Goal: Information Seeking & Learning: Learn about a topic

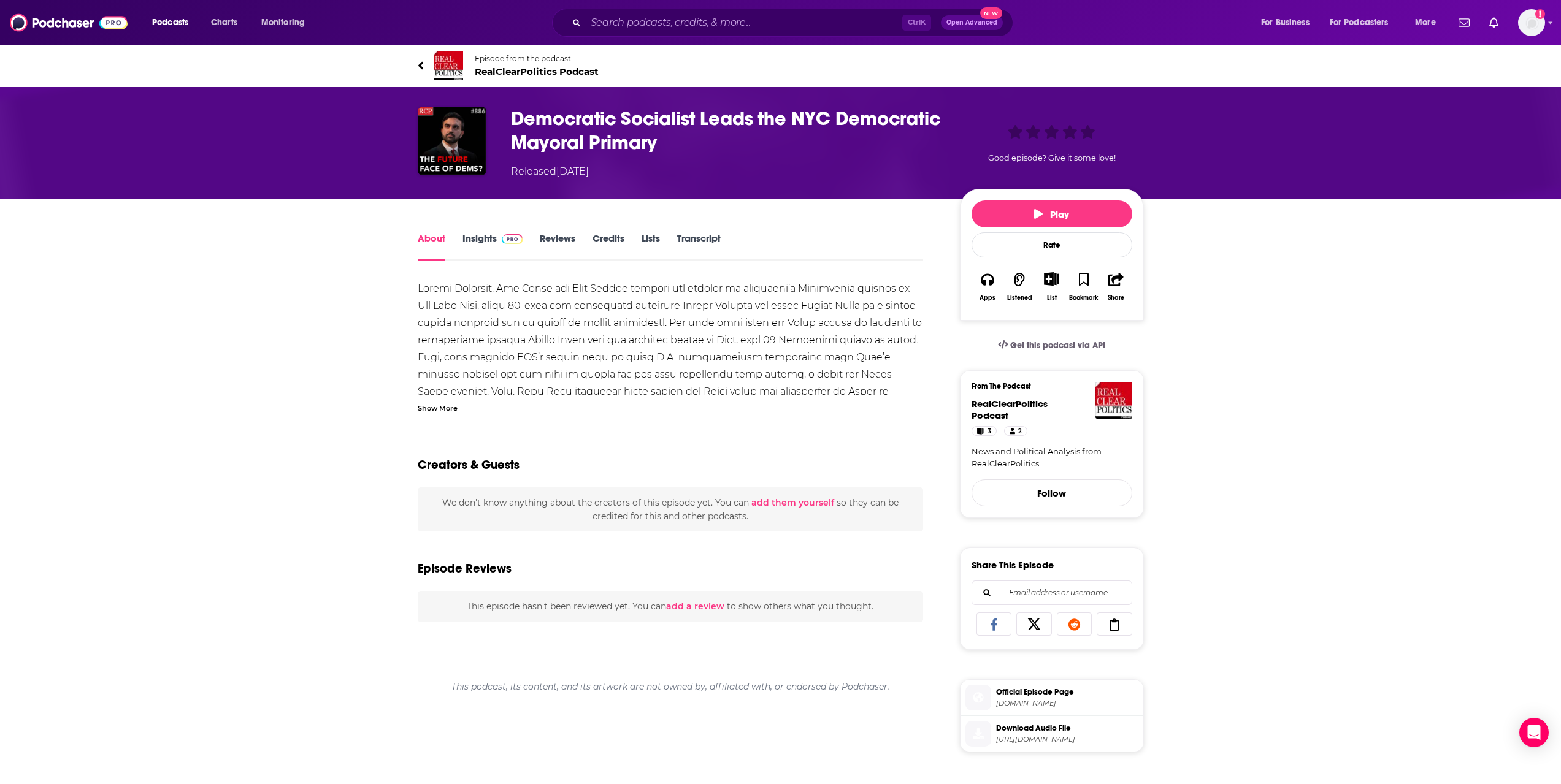
click at [491, 238] on link "Insights" at bounding box center [493, 246] width 61 height 28
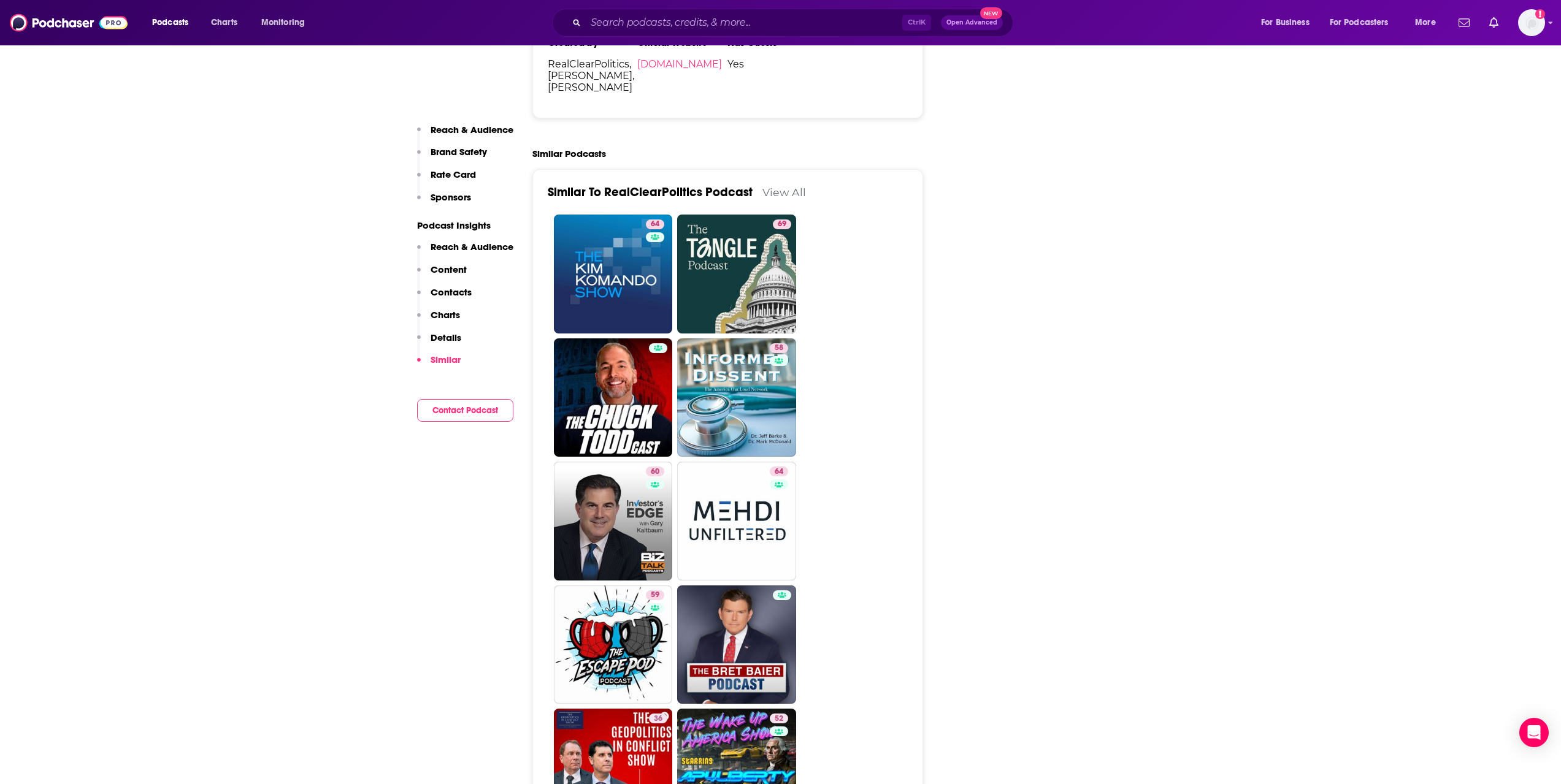
scroll to position [2268, 0]
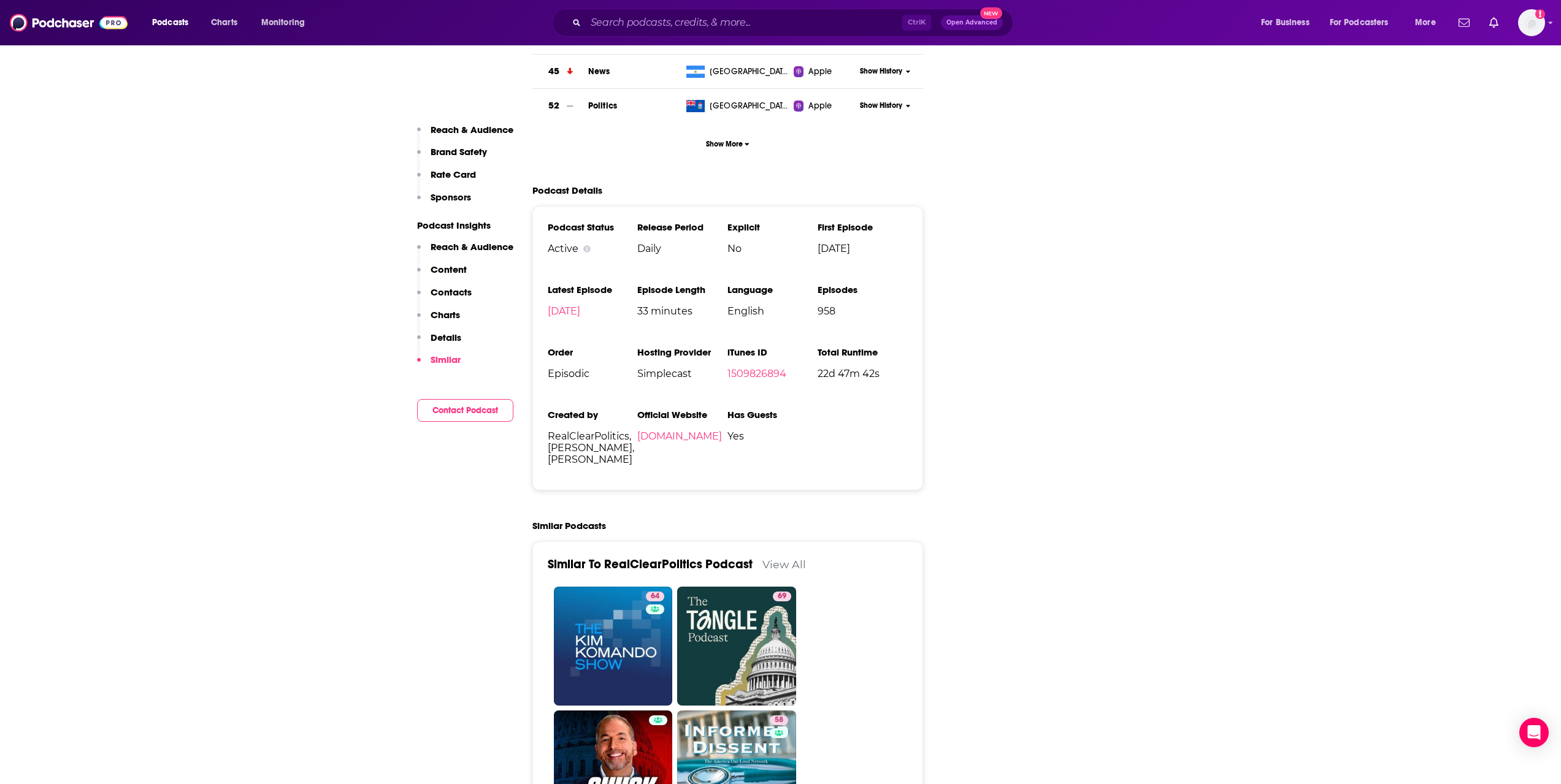
click at [452, 194] on p "Sponsors" at bounding box center [451, 197] width 41 height 11
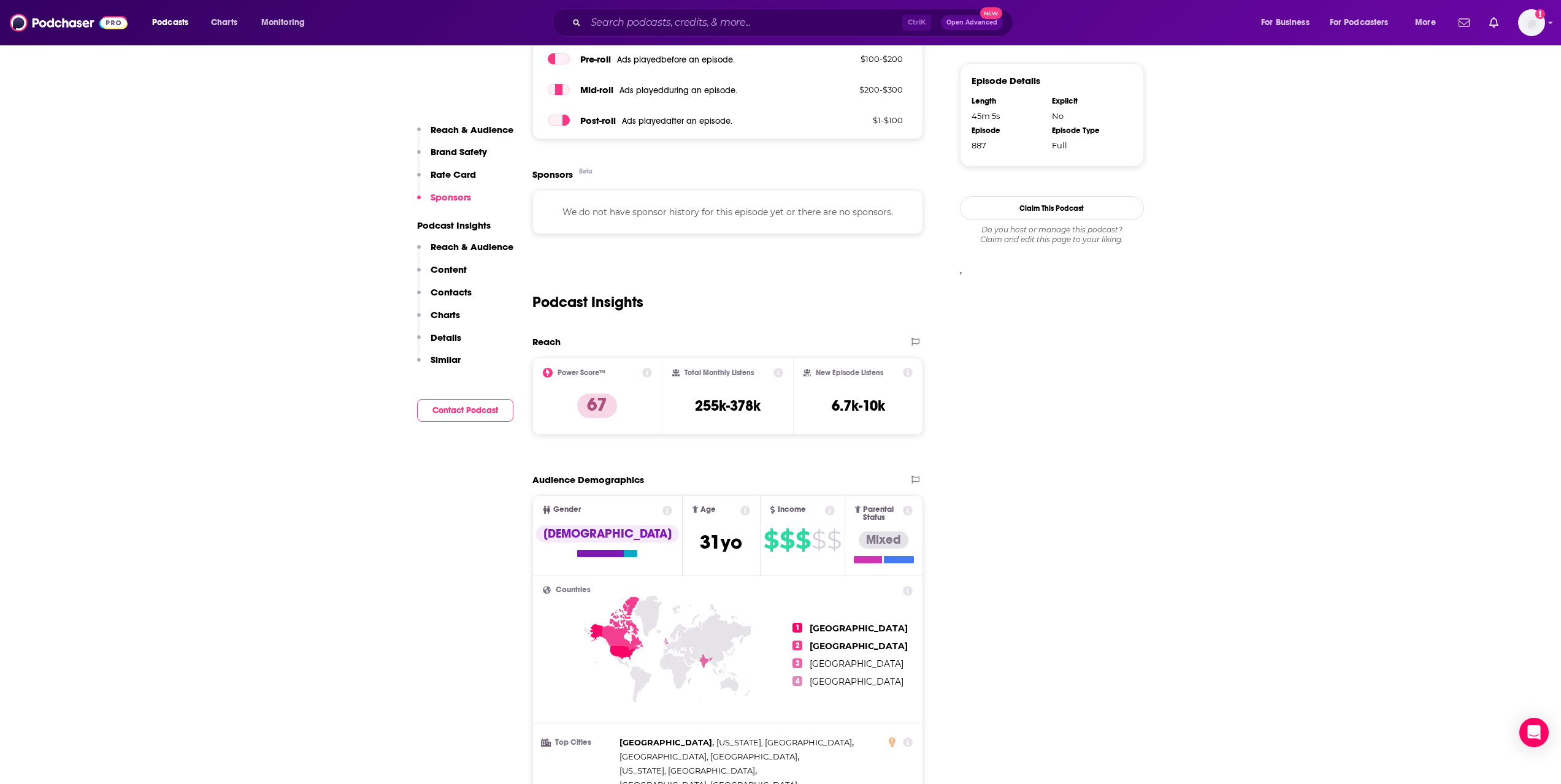
scroll to position [861, 0]
click at [462, 247] on p "Reach & Audience" at bounding box center [471, 246] width 83 height 11
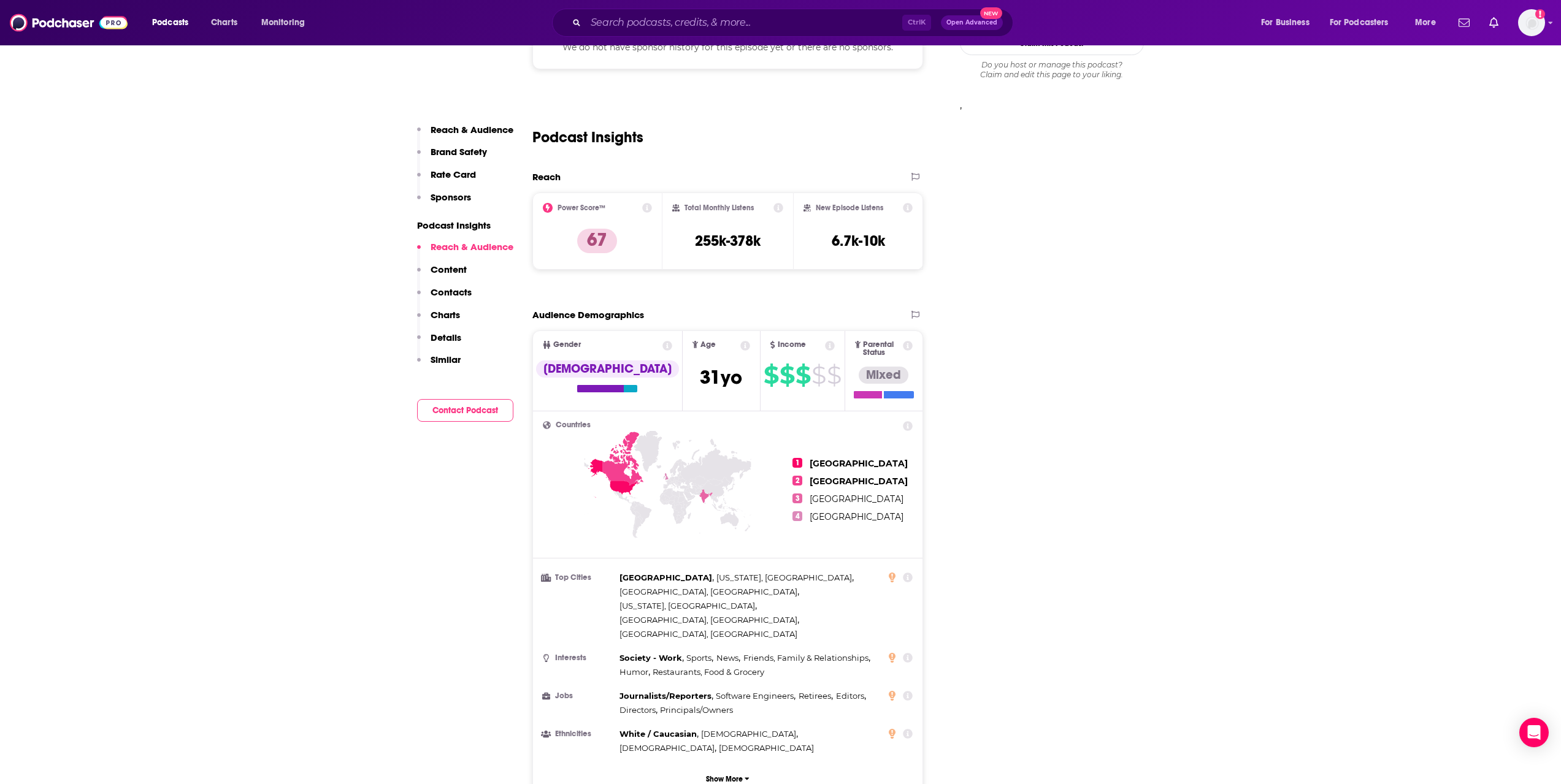
scroll to position [1028, 0]
click at [456, 271] on p "Content" at bounding box center [449, 269] width 36 height 11
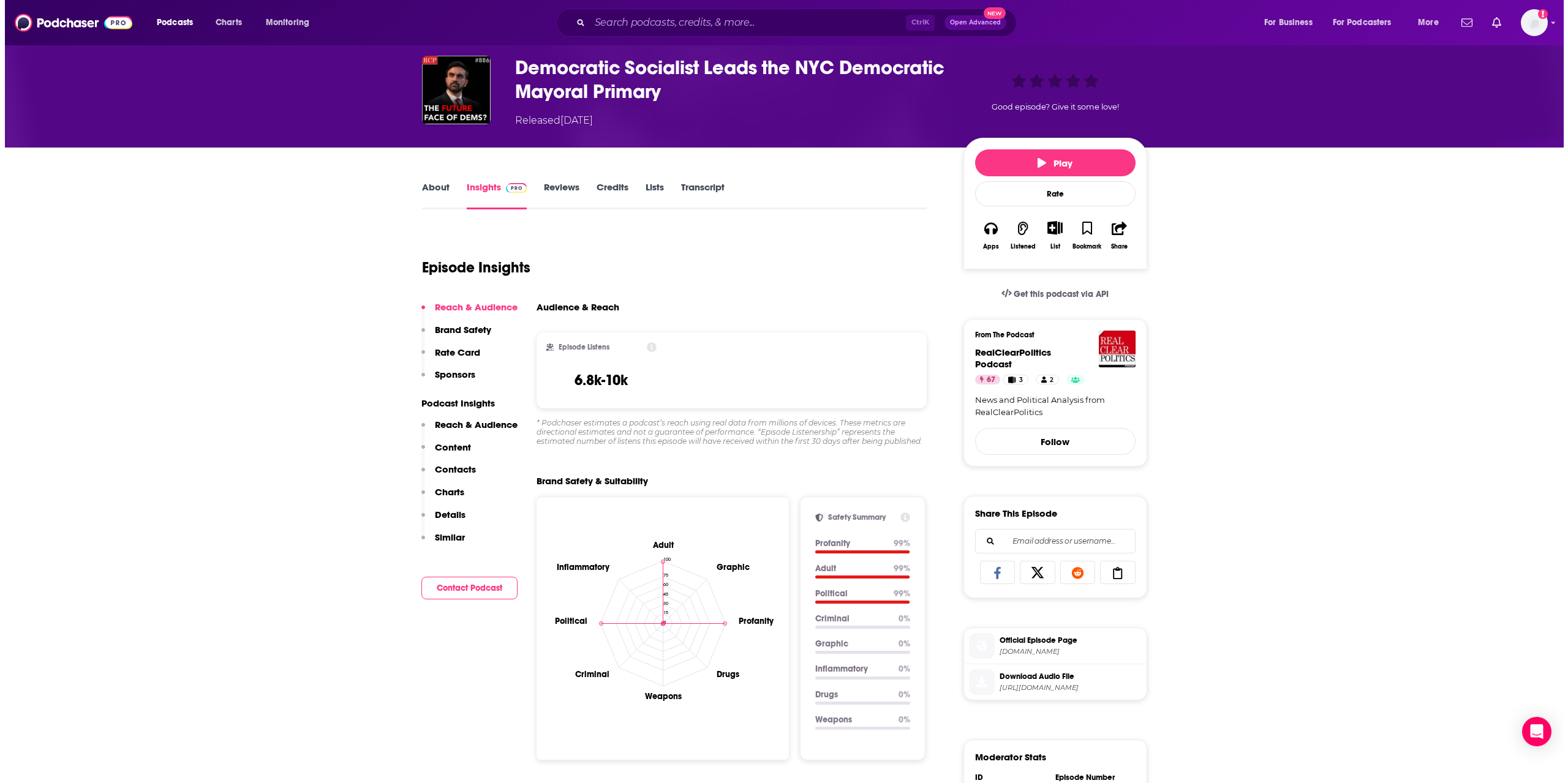
scroll to position [0, 0]
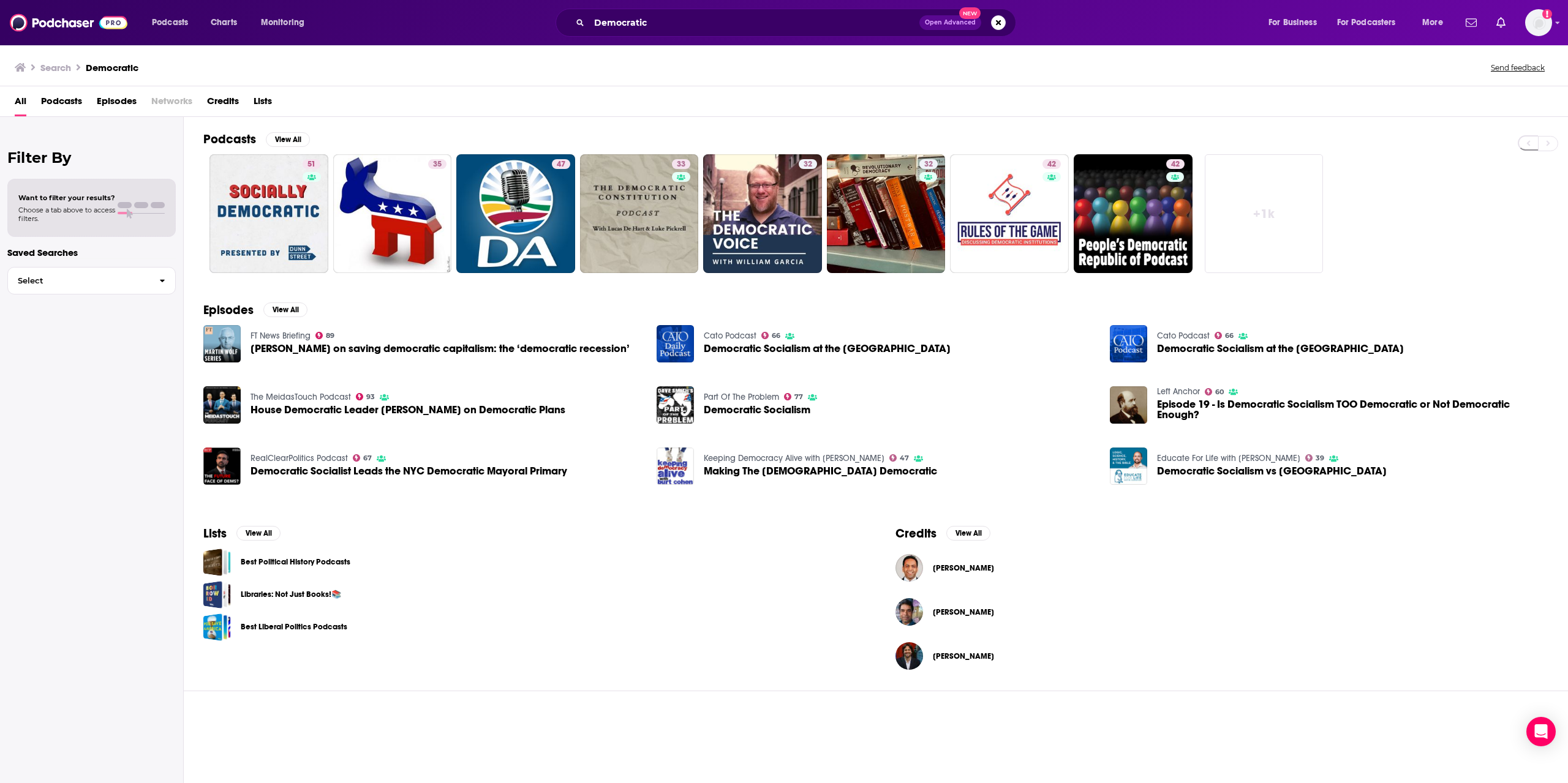
click at [61, 102] on span "Podcasts" at bounding box center [61, 103] width 41 height 25
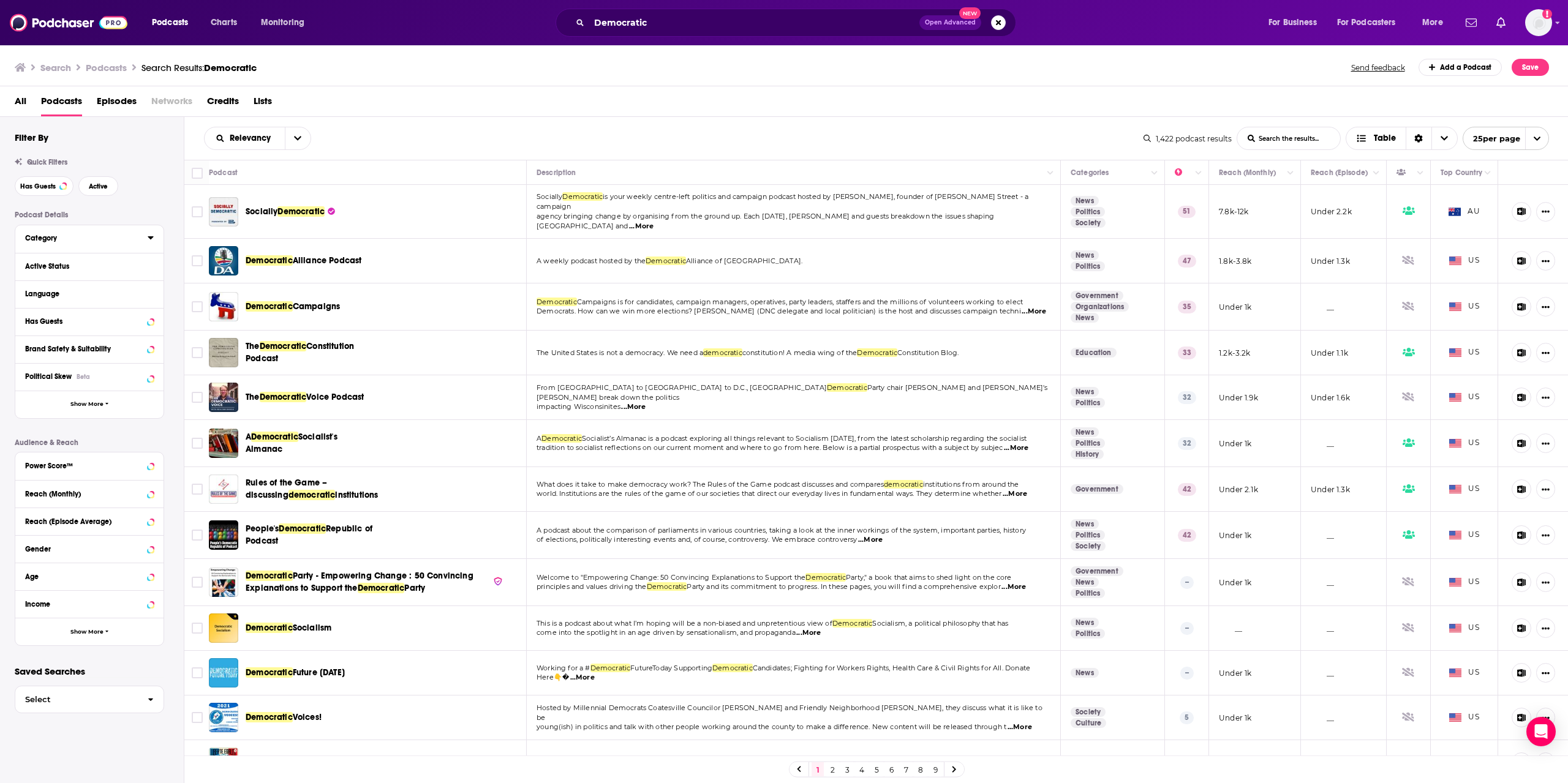
click at [86, 239] on div "Category" at bounding box center [82, 238] width 115 height 9
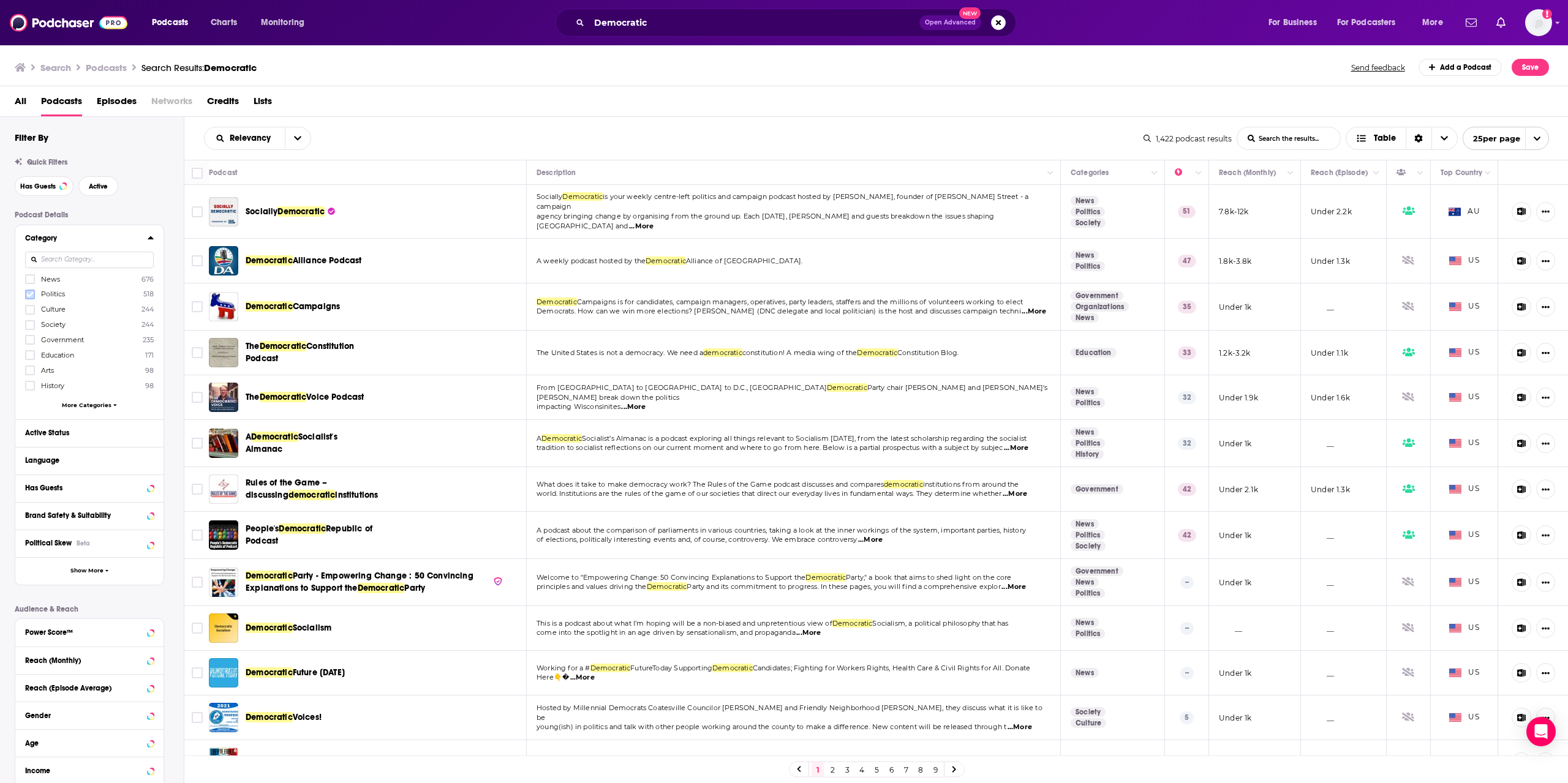
click at [30, 293] on icon at bounding box center [30, 294] width 7 height 7
click at [31, 342] on icon at bounding box center [30, 339] width 7 height 7
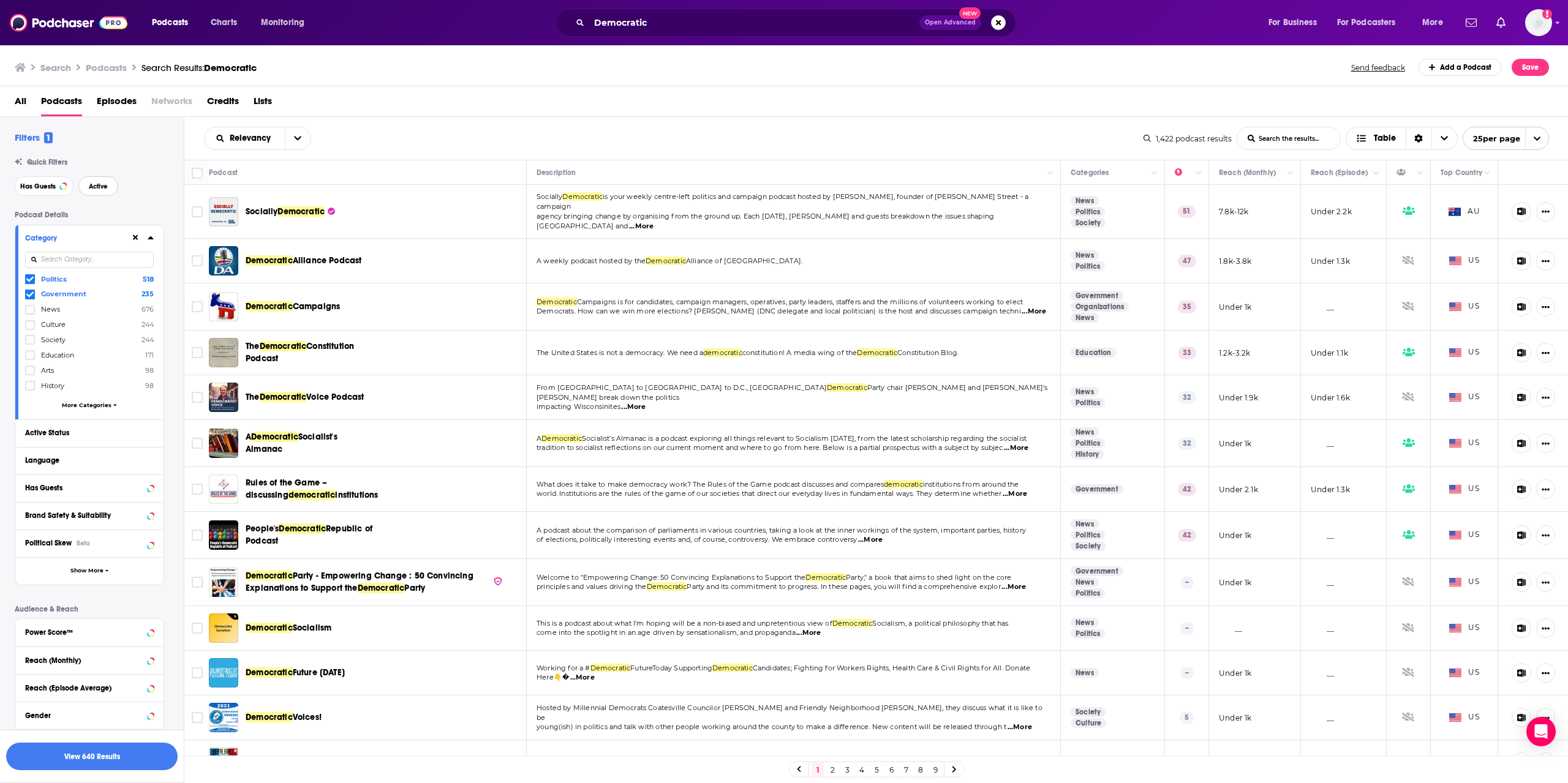
click at [108, 192] on button "Active" at bounding box center [98, 185] width 40 height 20
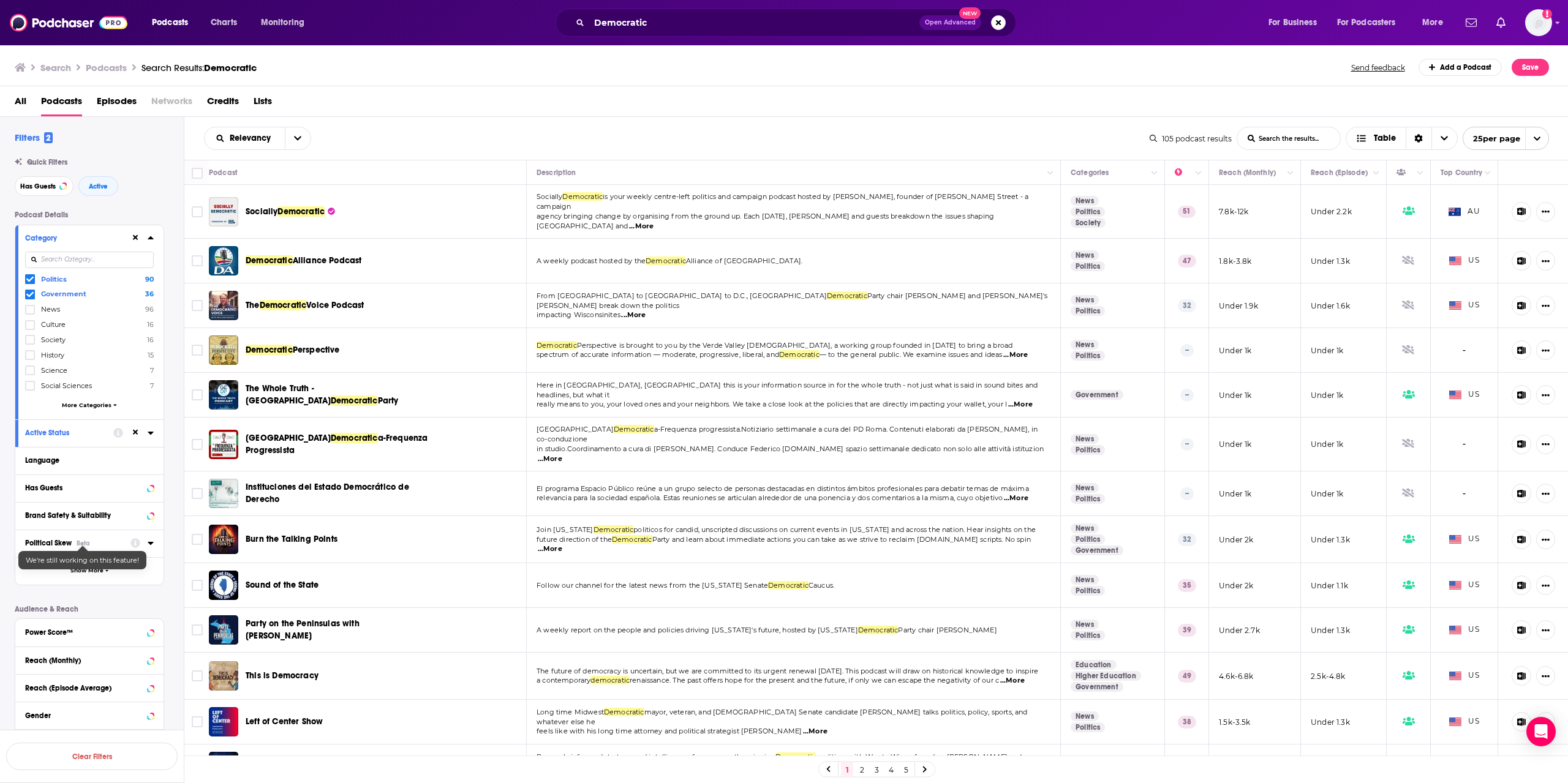
click at [80, 545] on div "Beta" at bounding box center [83, 544] width 13 height 8
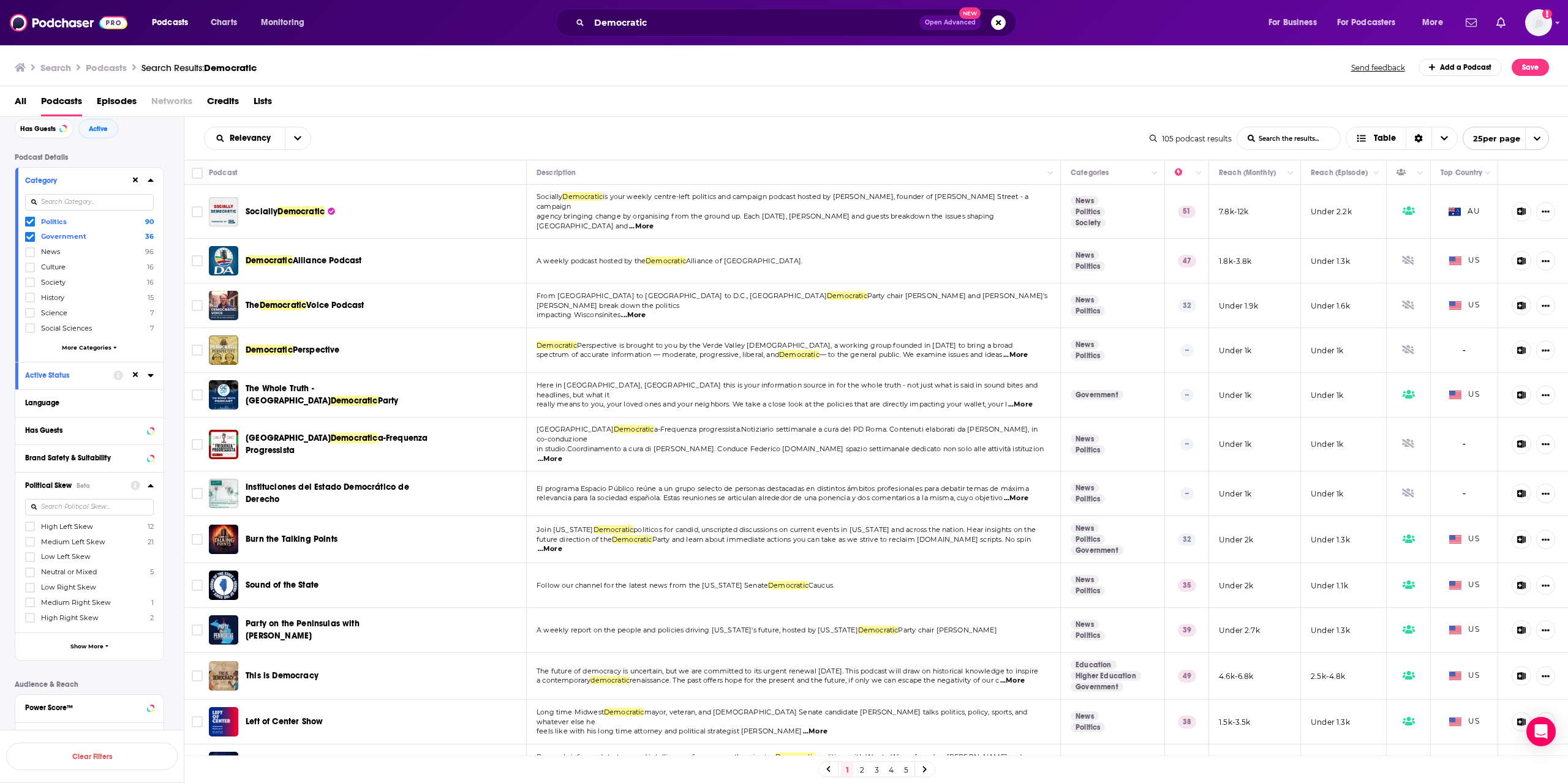
scroll to position [61, 0]
click at [32, 525] on icon at bounding box center [30, 523] width 7 height 7
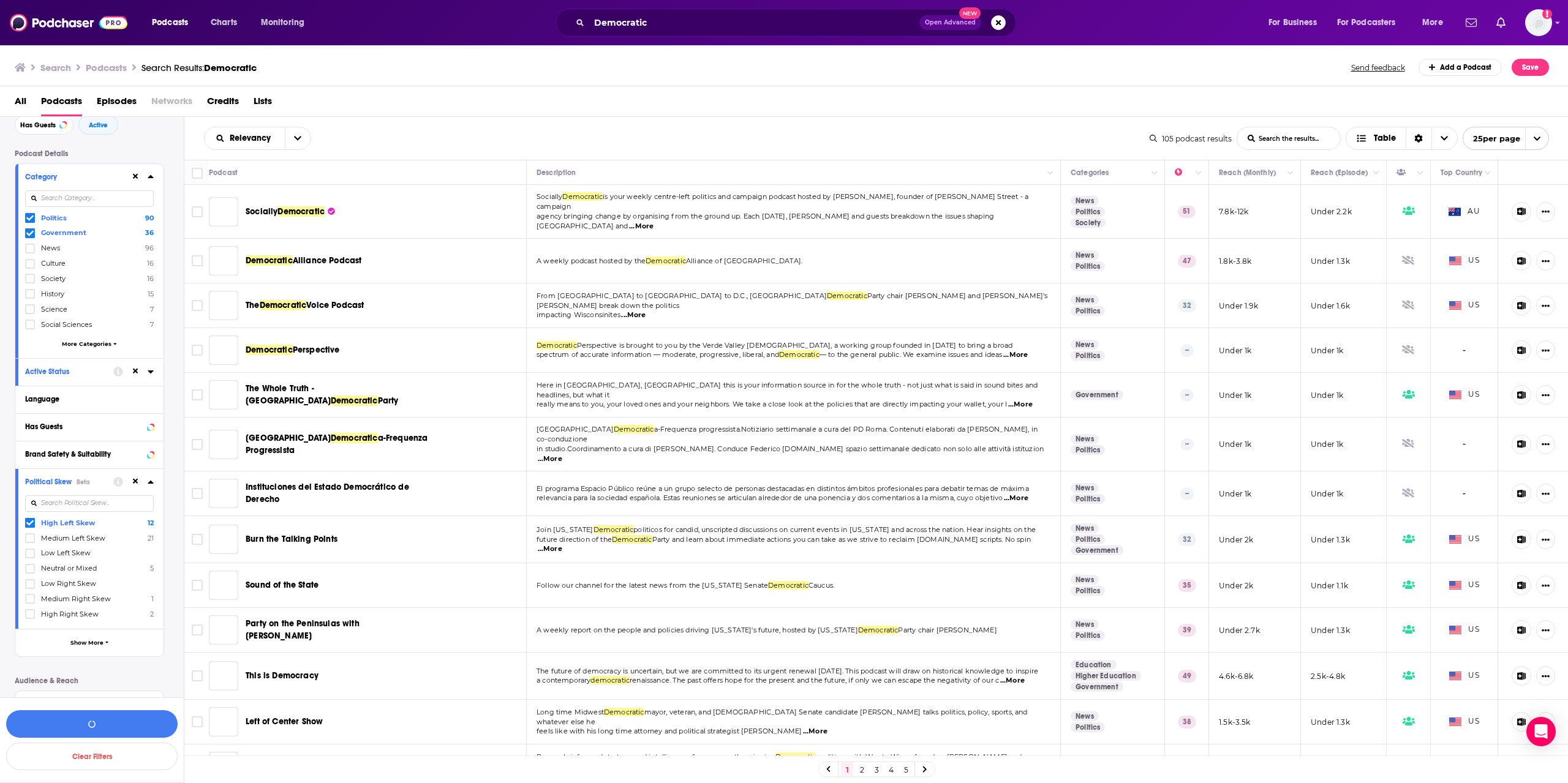
click at [30, 537] on icon at bounding box center [30, 538] width 7 height 7
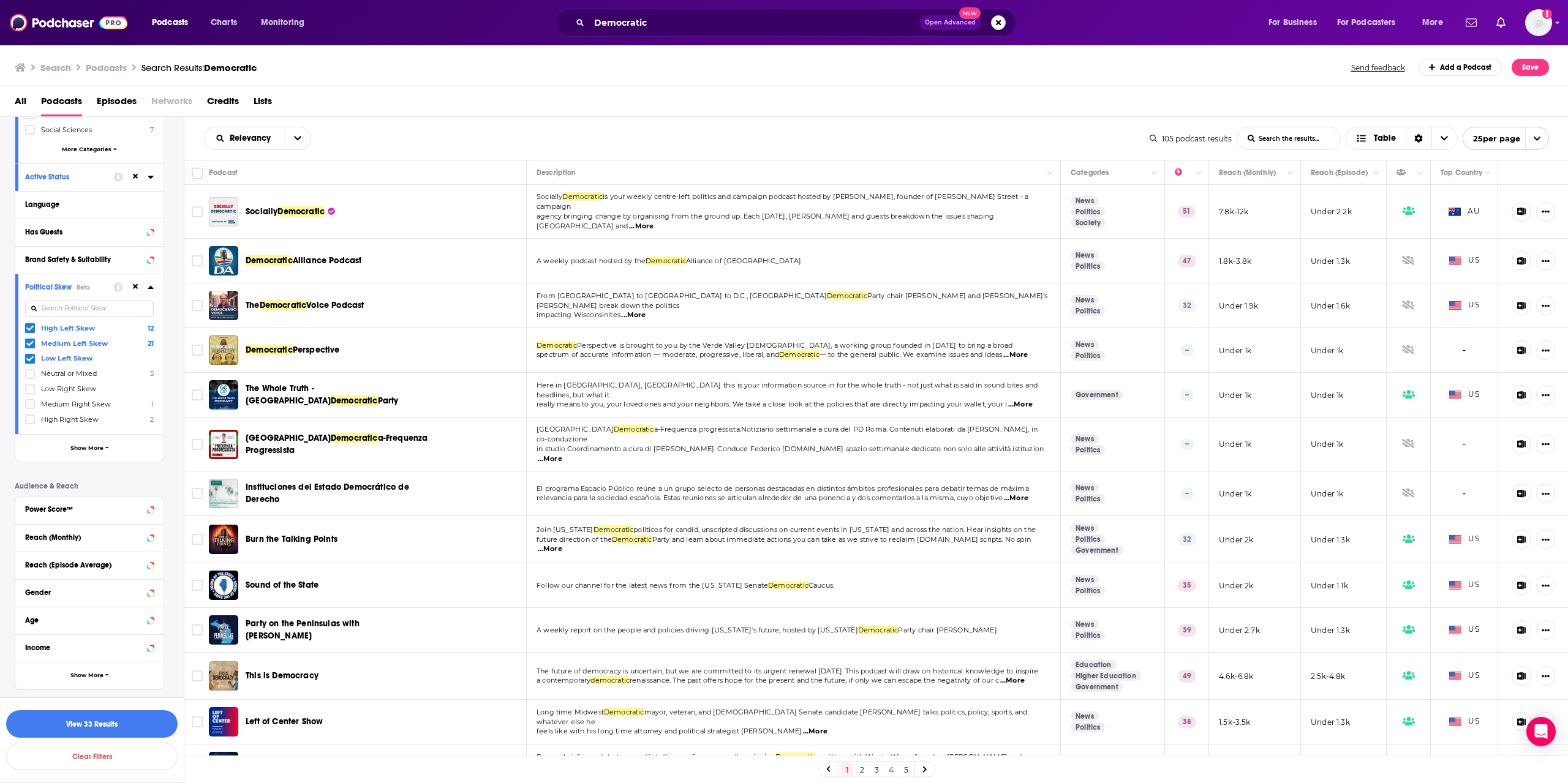
scroll to position [257, 0]
click at [140, 502] on div at bounding box center [142, 508] width 24 height 16
click at [148, 509] on icon at bounding box center [150, 507] width 6 height 10
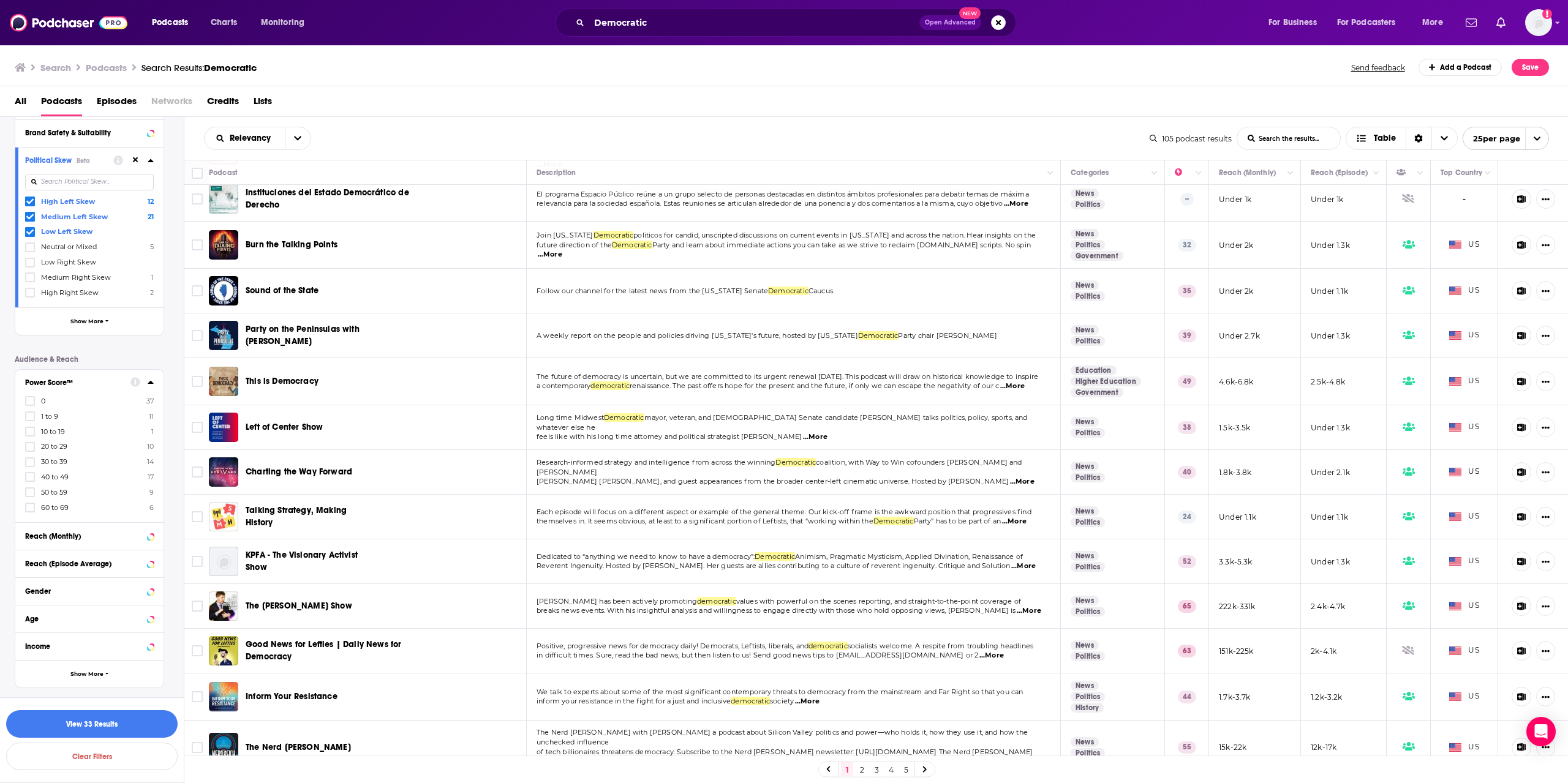
scroll to position [368, 0]
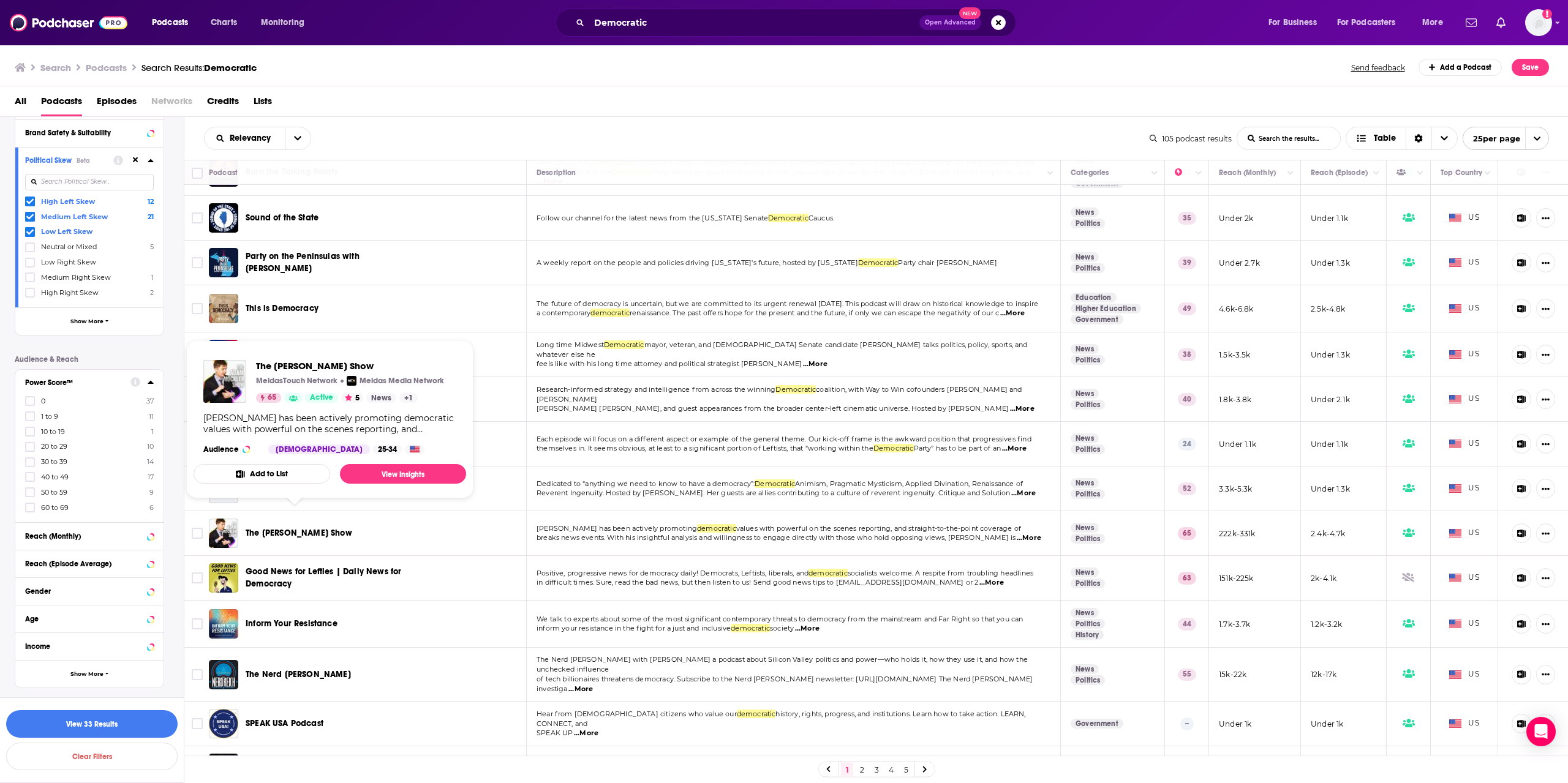
click at [270, 528] on span "The [PERSON_NAME] Show" at bounding box center [299, 533] width 107 height 10
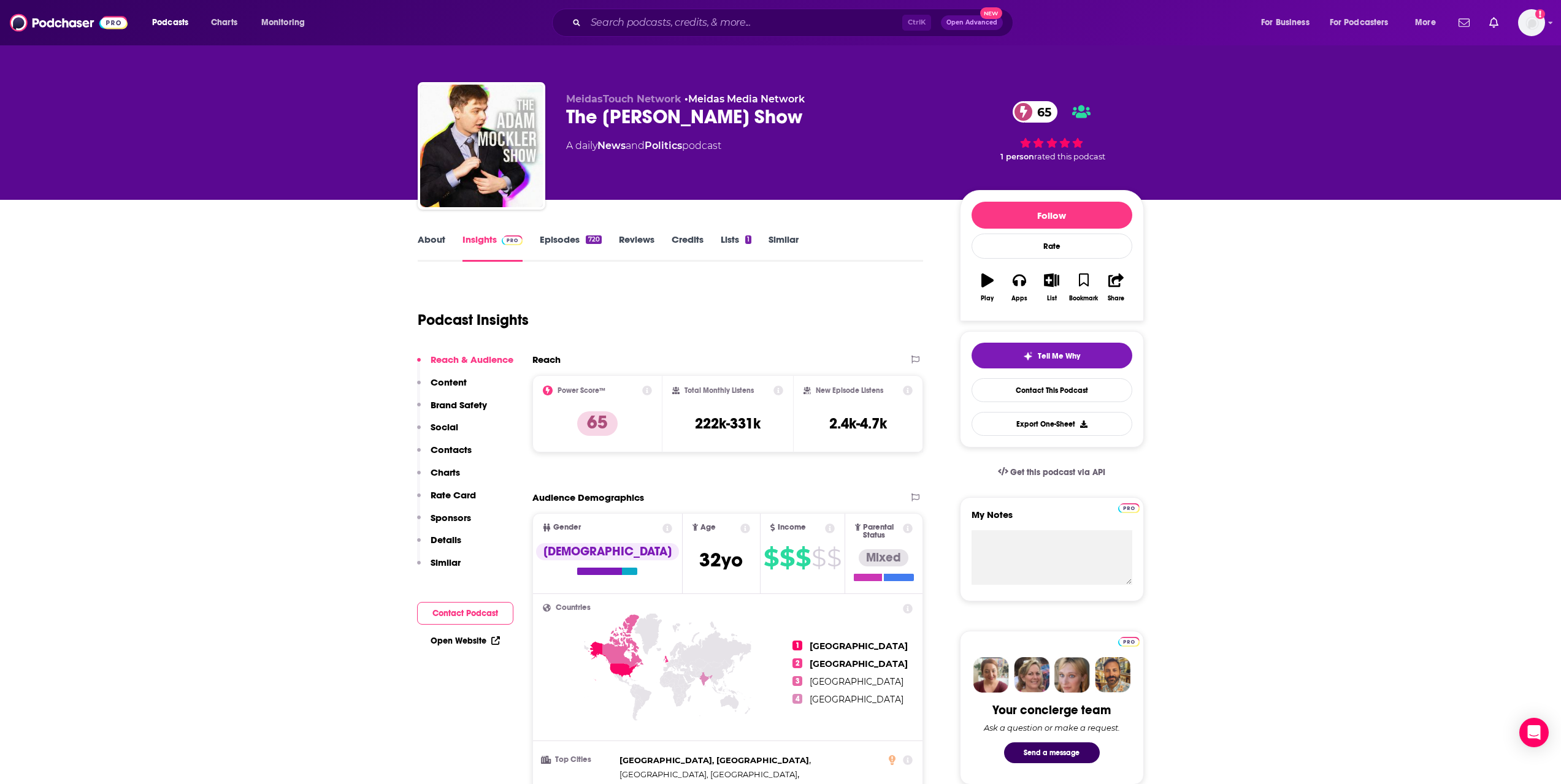
drag, startPoint x: 297, startPoint y: 379, endPoint x: 303, endPoint y: 409, distance: 30.6
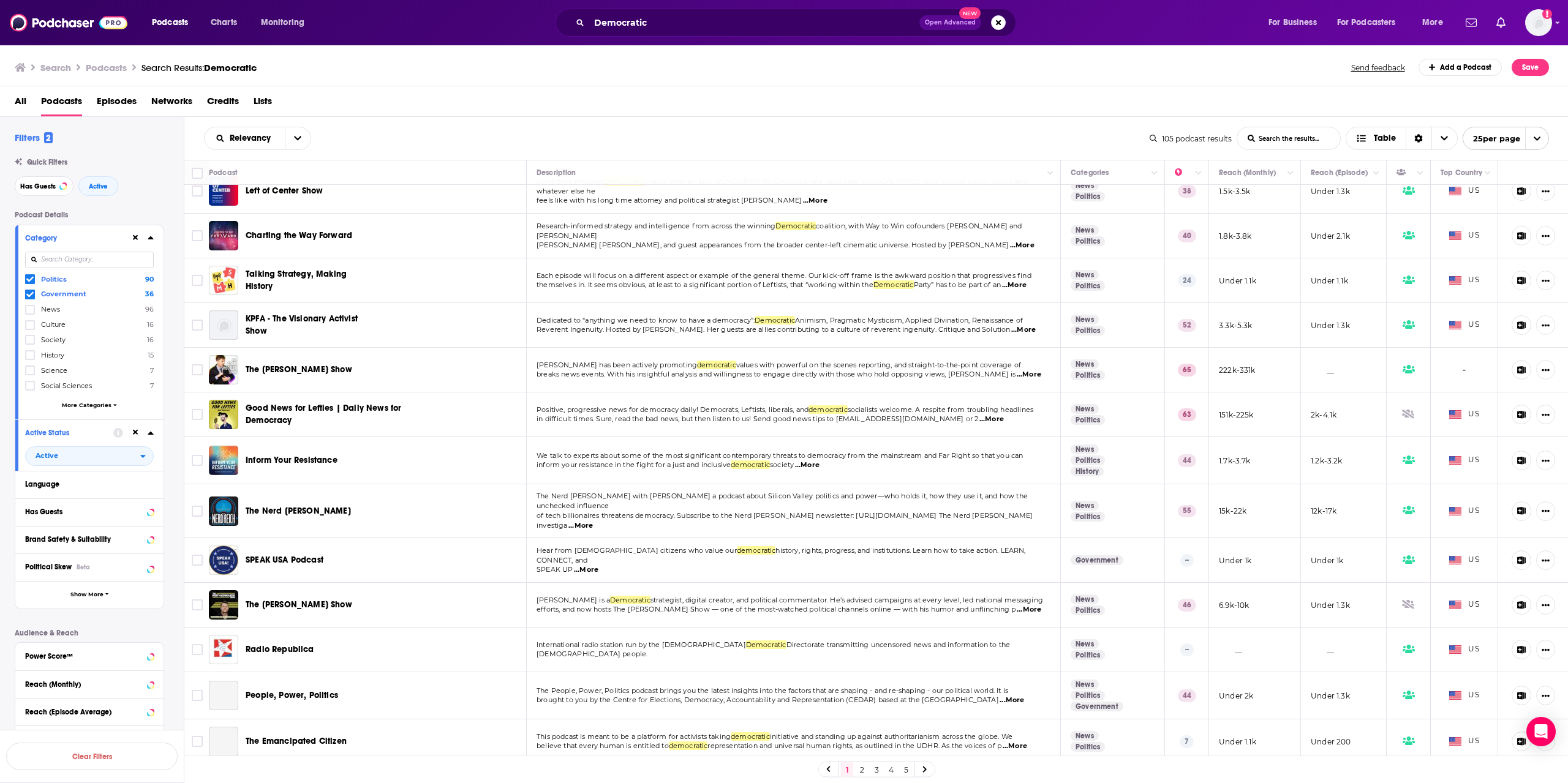
scroll to position [560, 0]
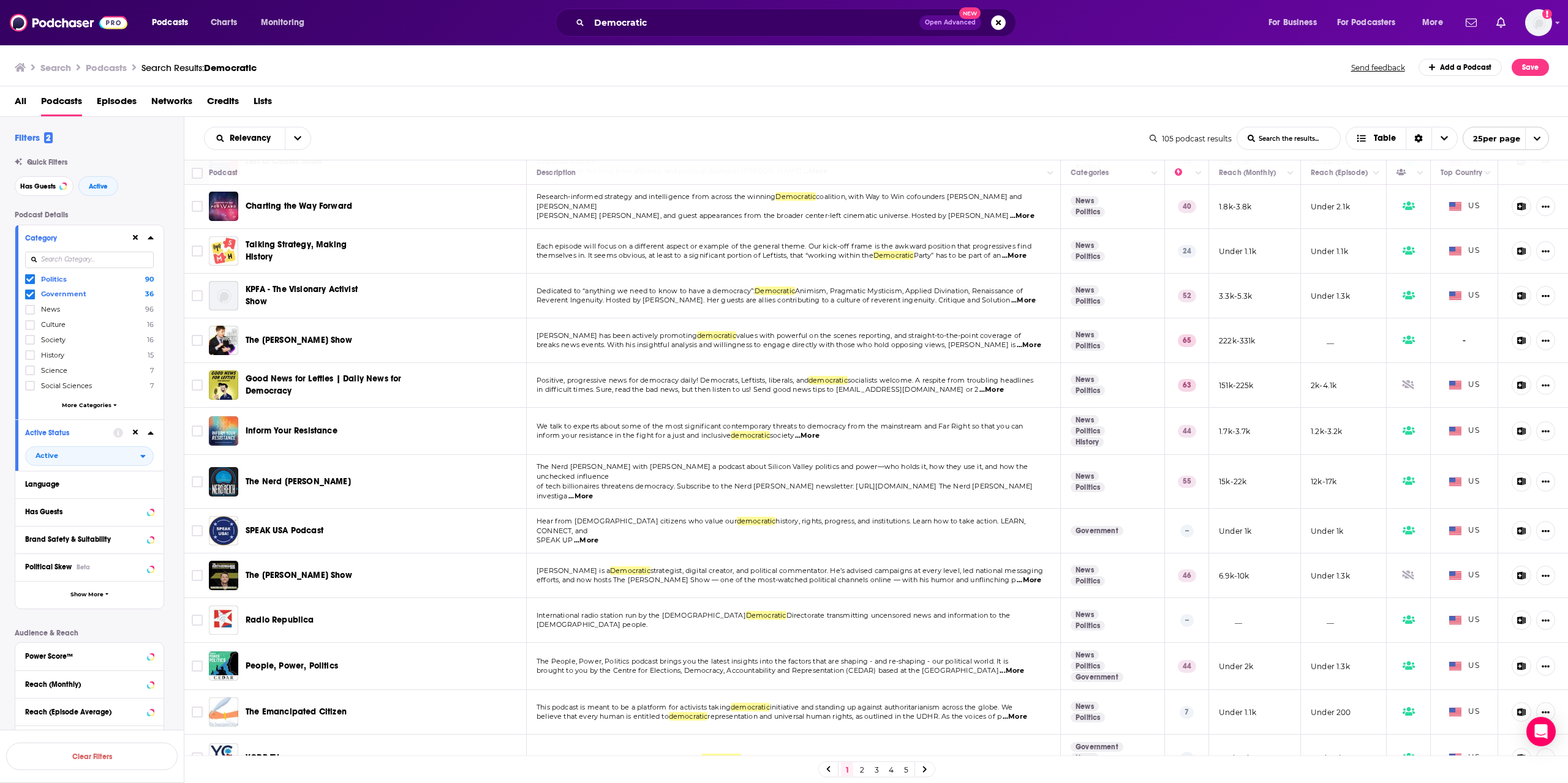
click at [864, 770] on link "2" at bounding box center [862, 770] width 12 height 15
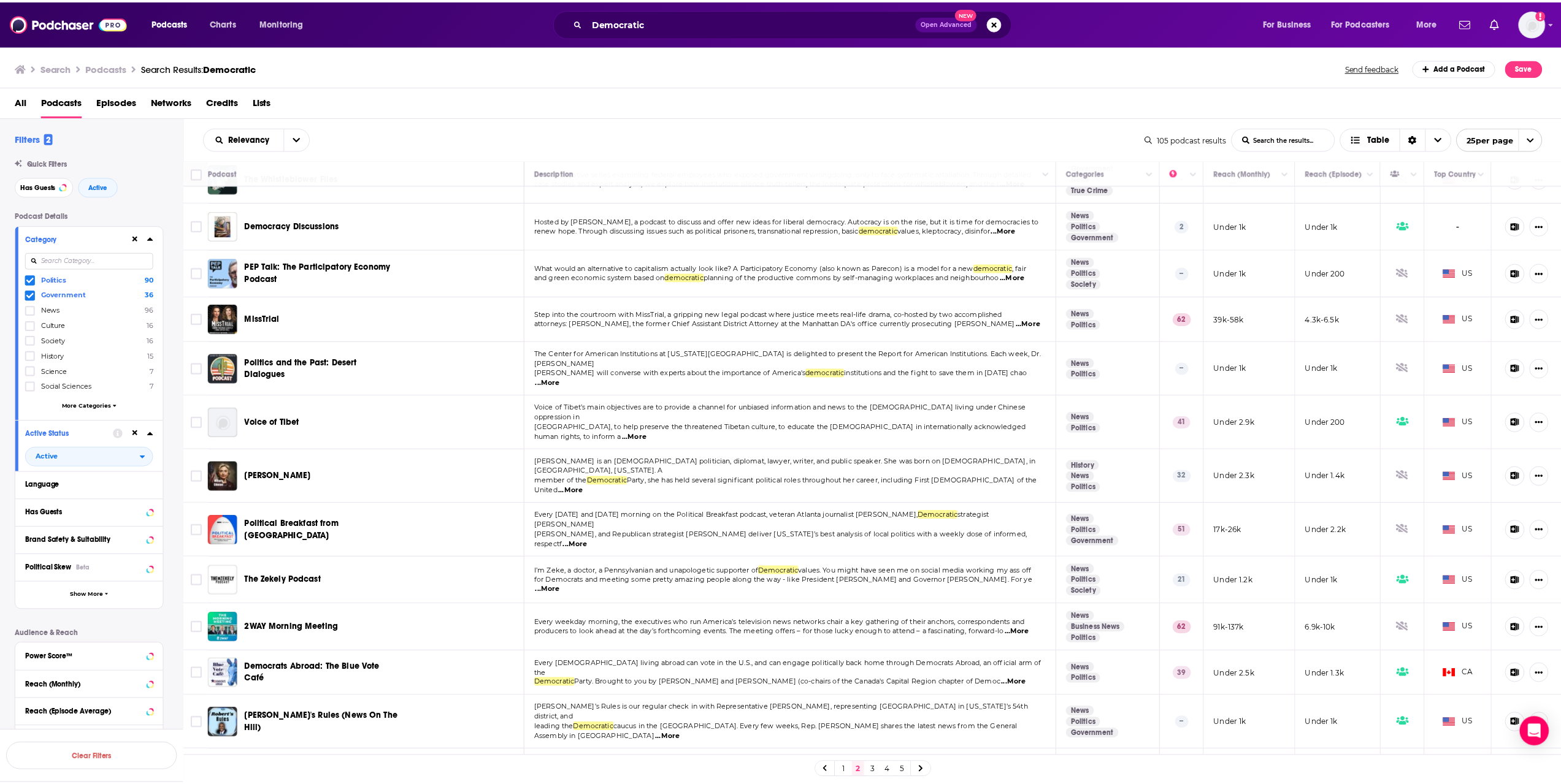
scroll to position [578, 0]
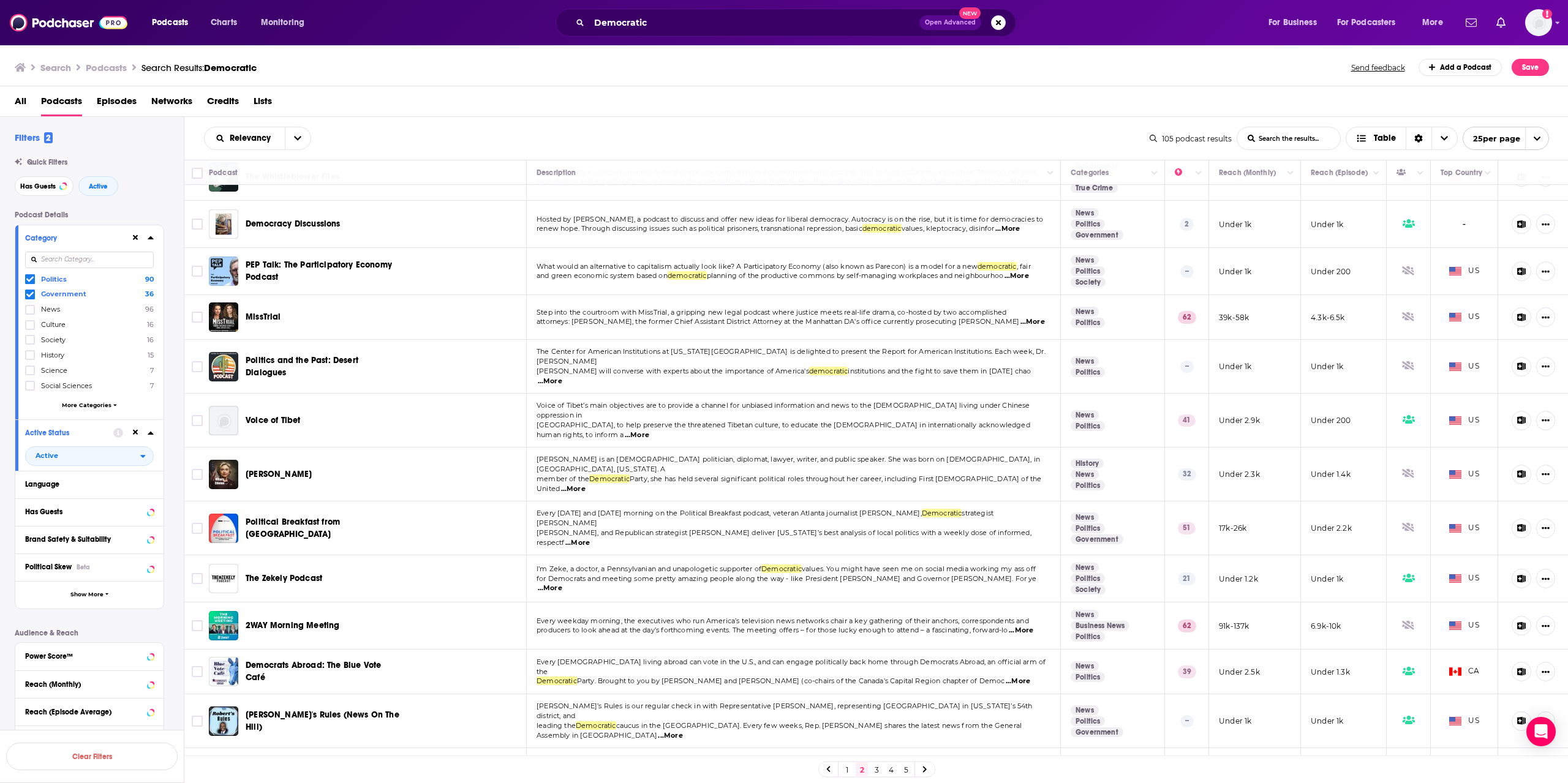
click at [990, 121] on div "Relevancy List Search Input Search the results... Table 105 podcast results Lis…" at bounding box center [876, 138] width 1384 height 43
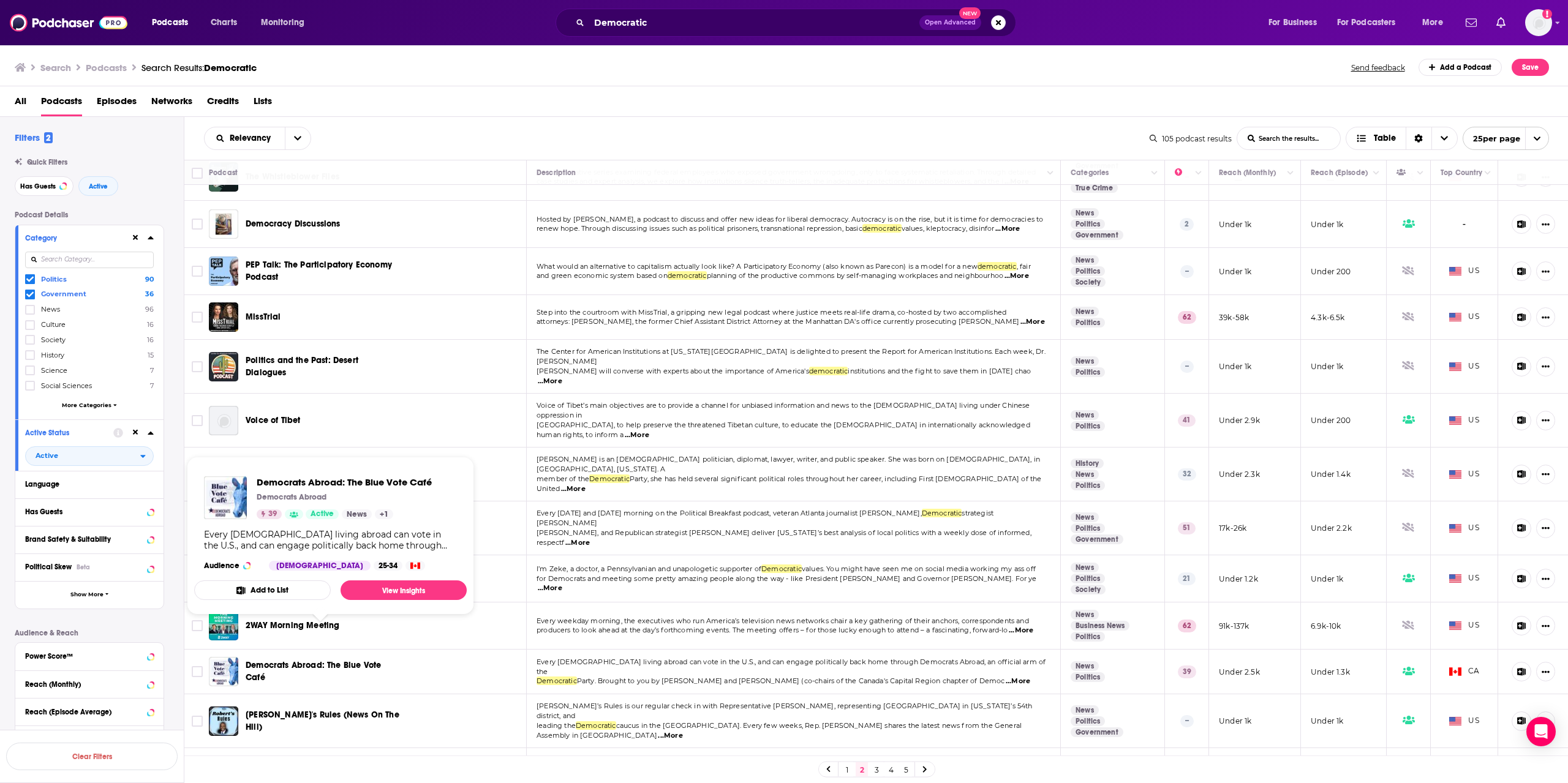
click at [330, 660] on span "Democrats Abroad: The Blue Vote Café" at bounding box center [320, 672] width 150 height 24
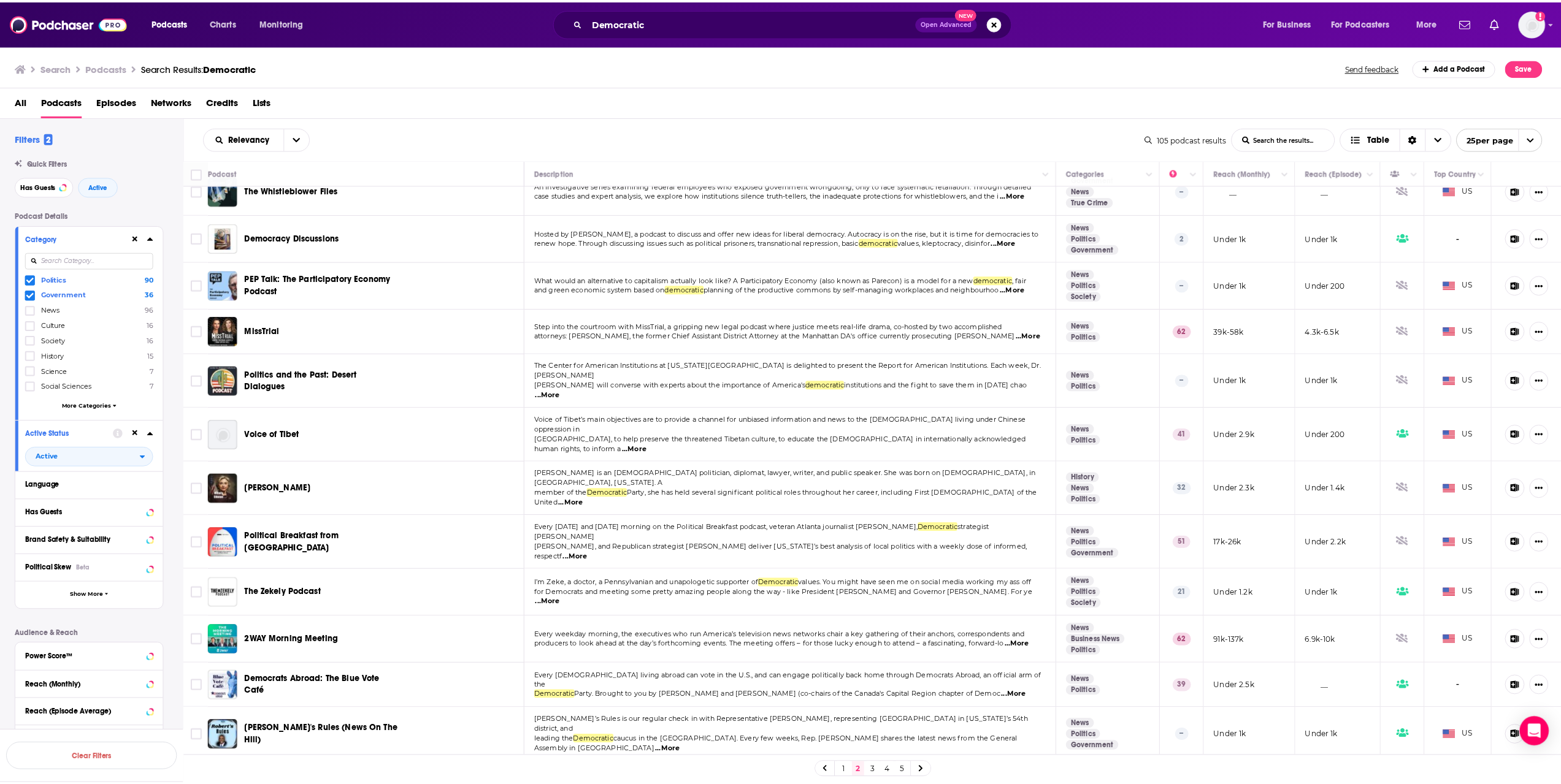
scroll to position [578, 0]
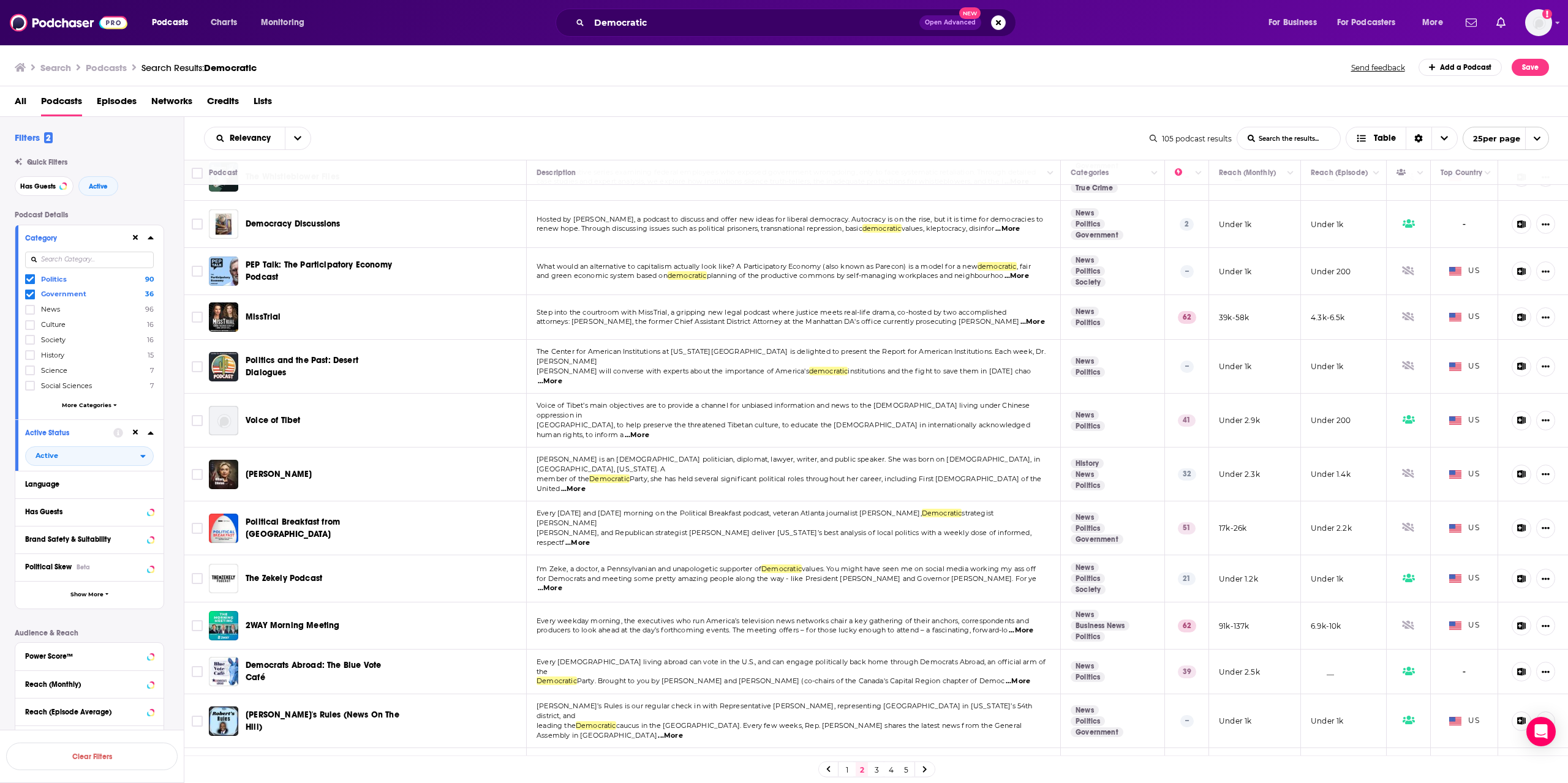
click at [304, 620] on span "2WAY Morning Meeting" at bounding box center [292, 625] width 94 height 10
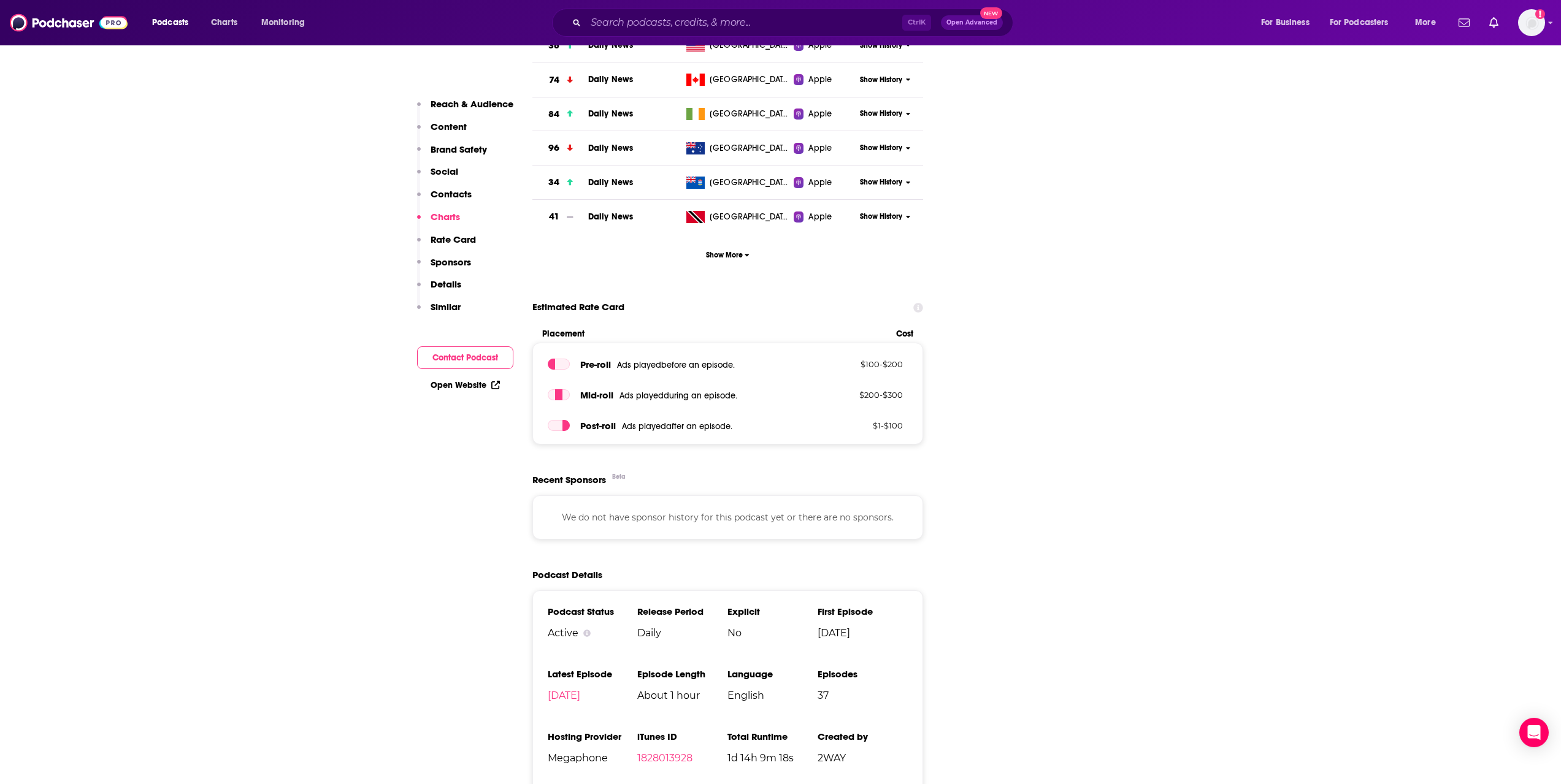
scroll to position [1349, 0]
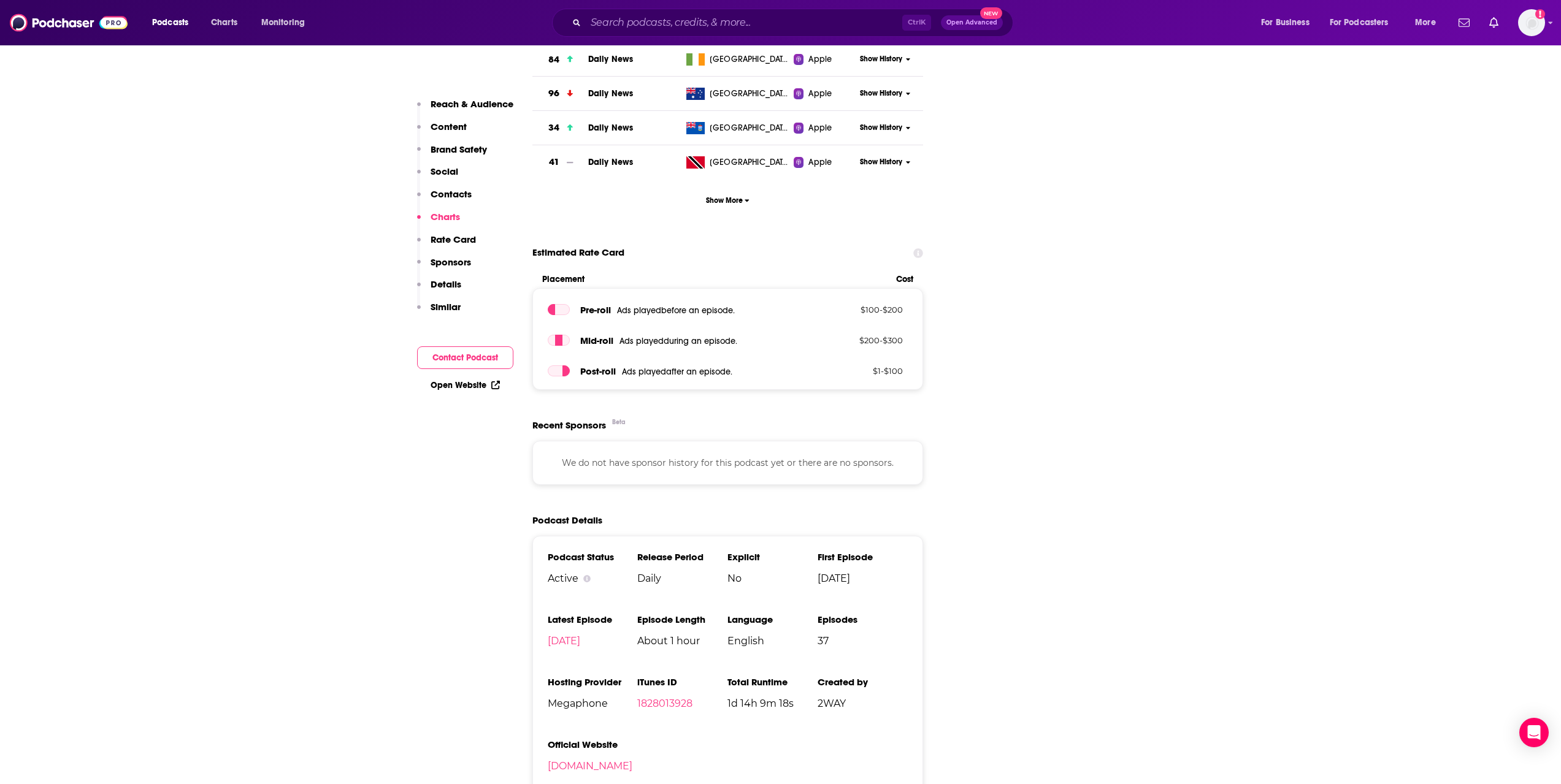
click at [461, 265] on p "Sponsors" at bounding box center [451, 262] width 41 height 11
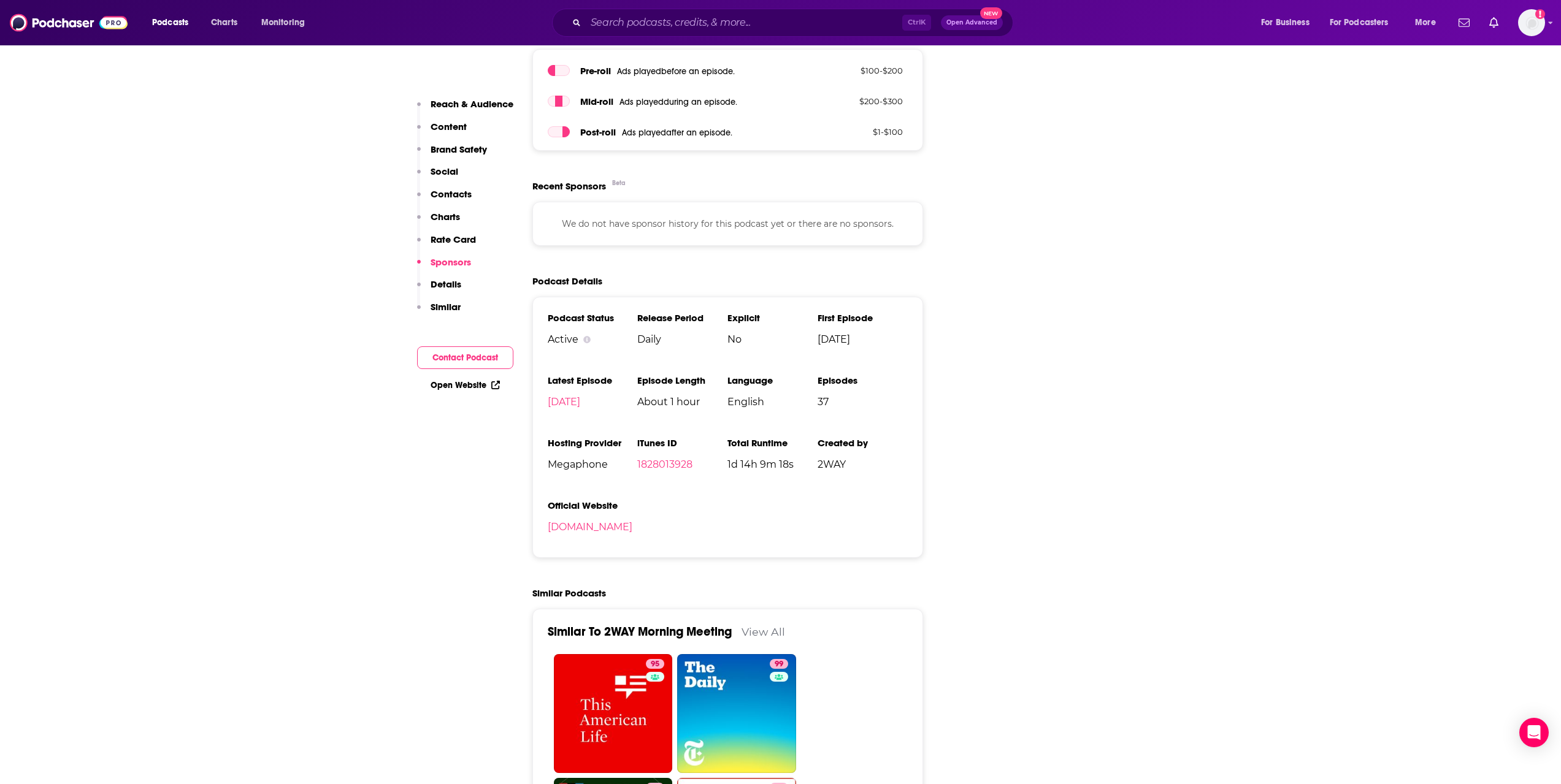
scroll to position [1599, 0]
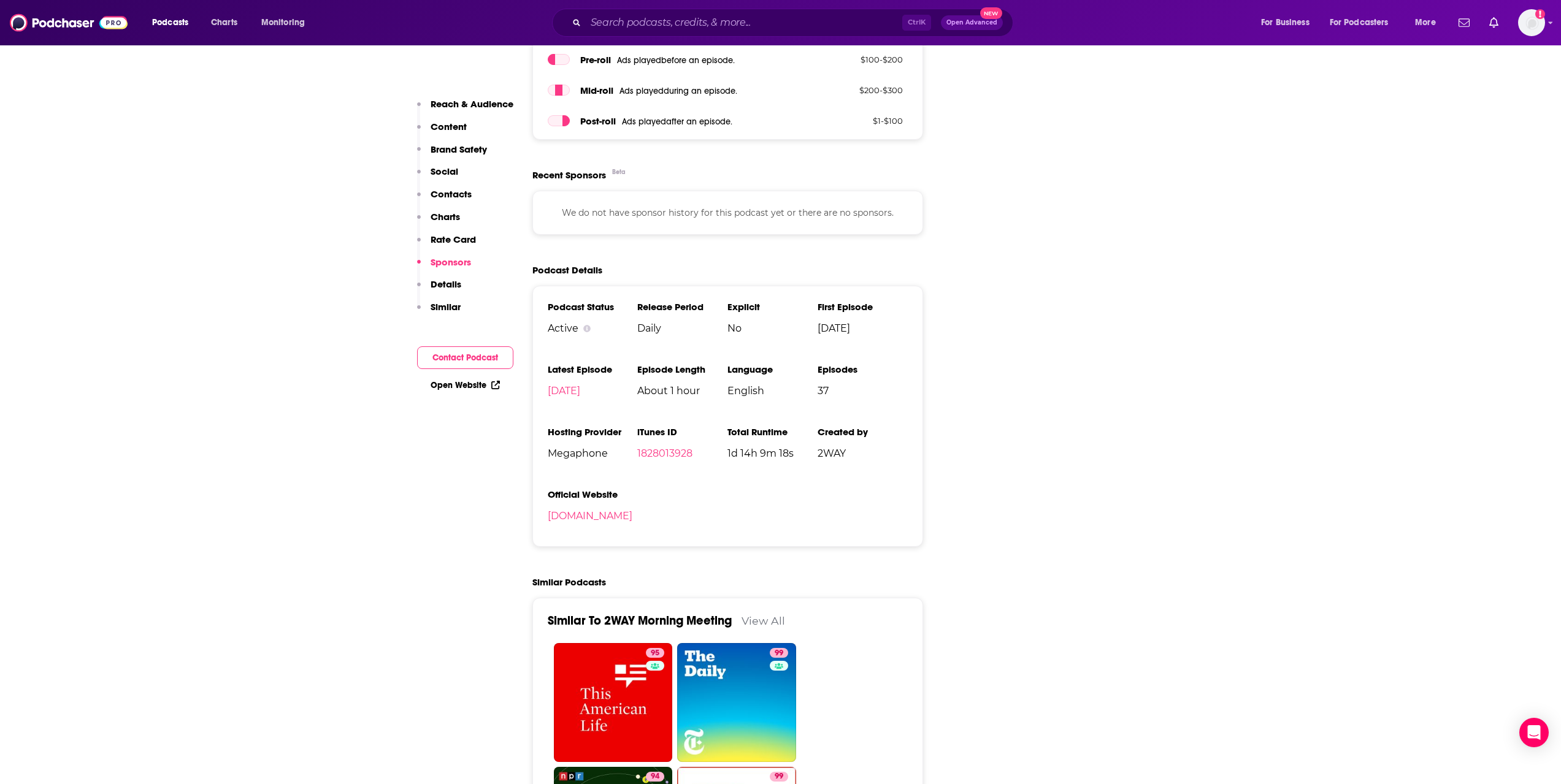
click at [456, 126] on p "Content" at bounding box center [449, 126] width 36 height 11
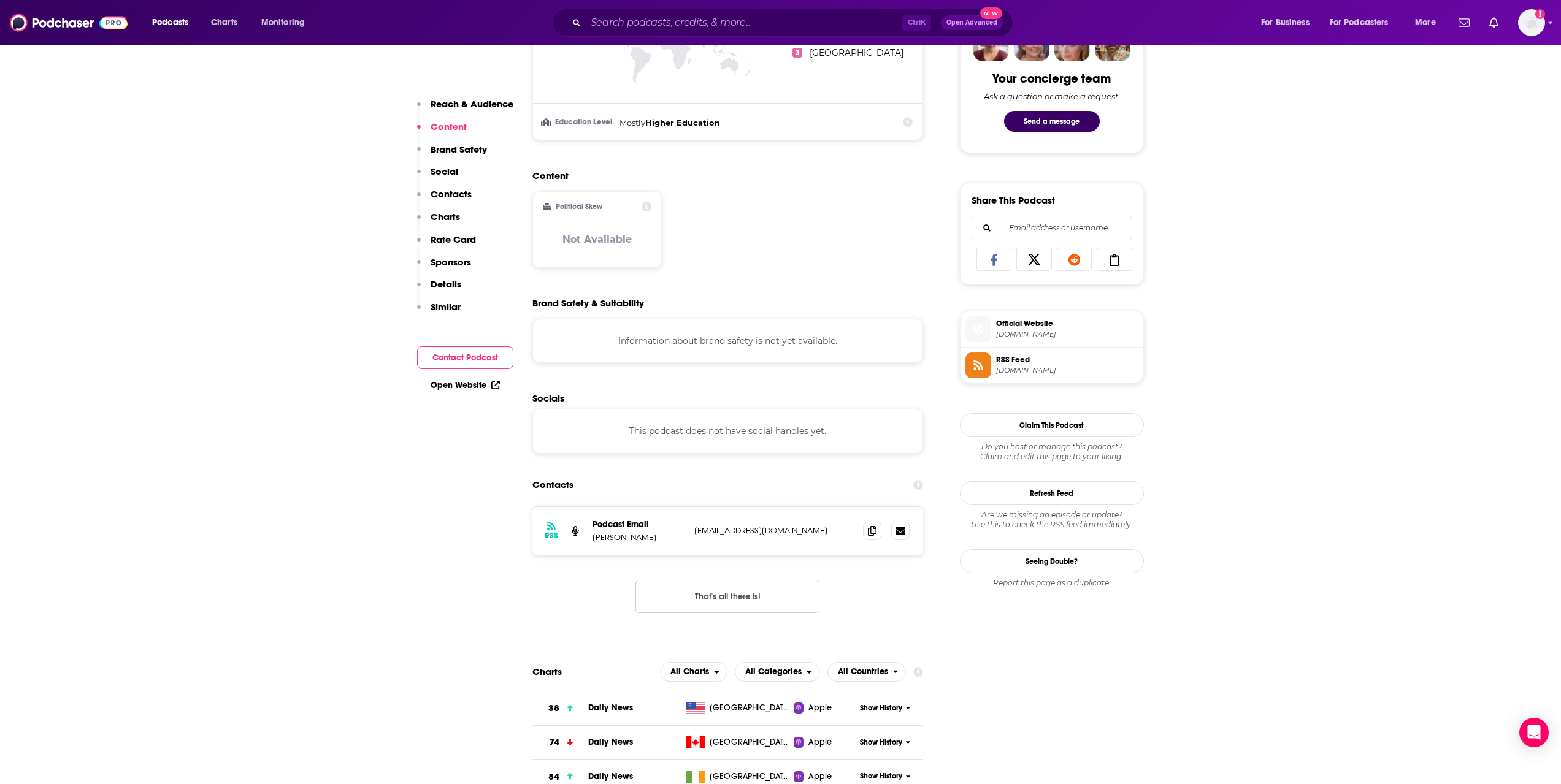
scroll to position [631, 0]
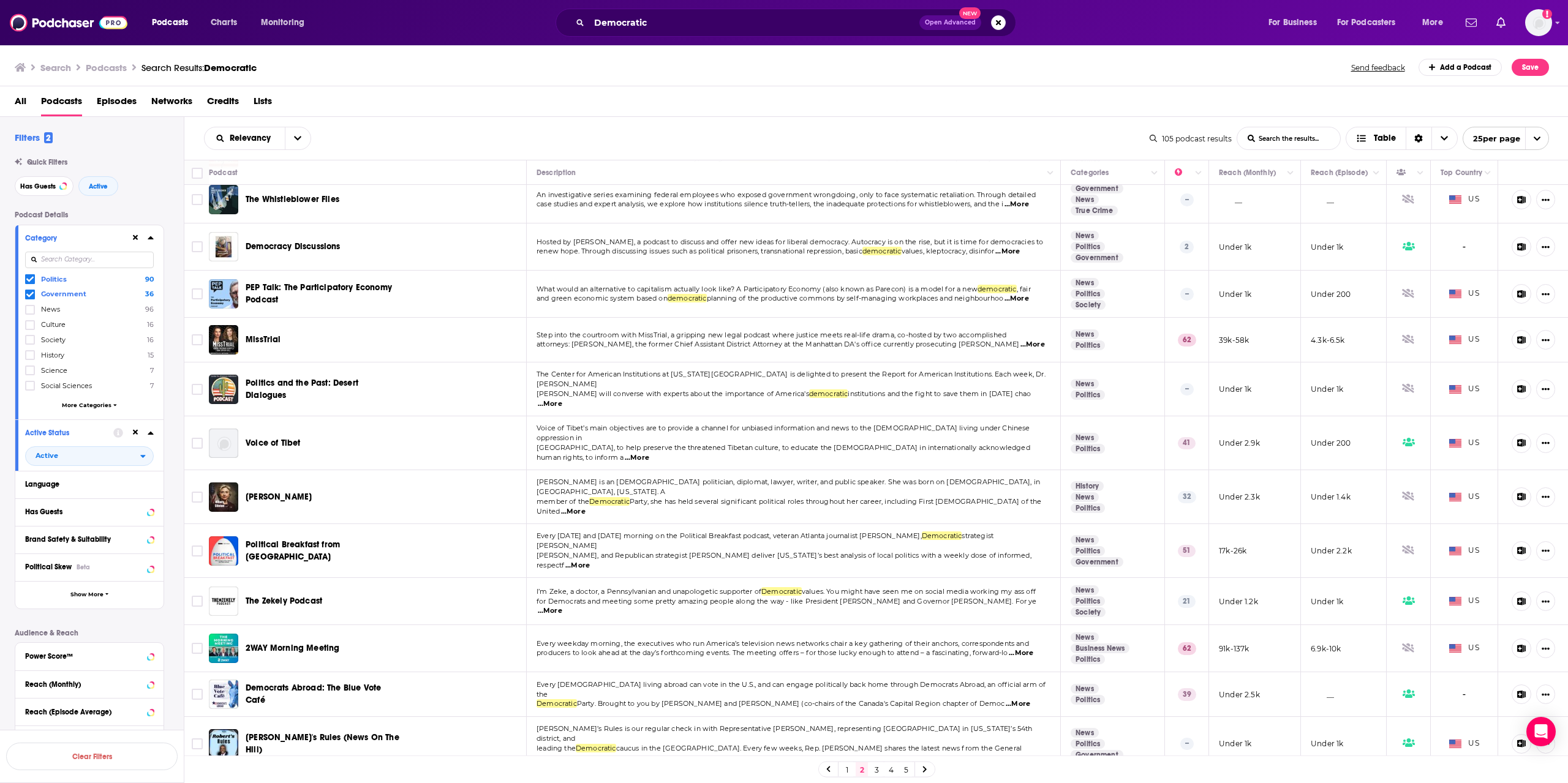
scroll to position [577, 0]
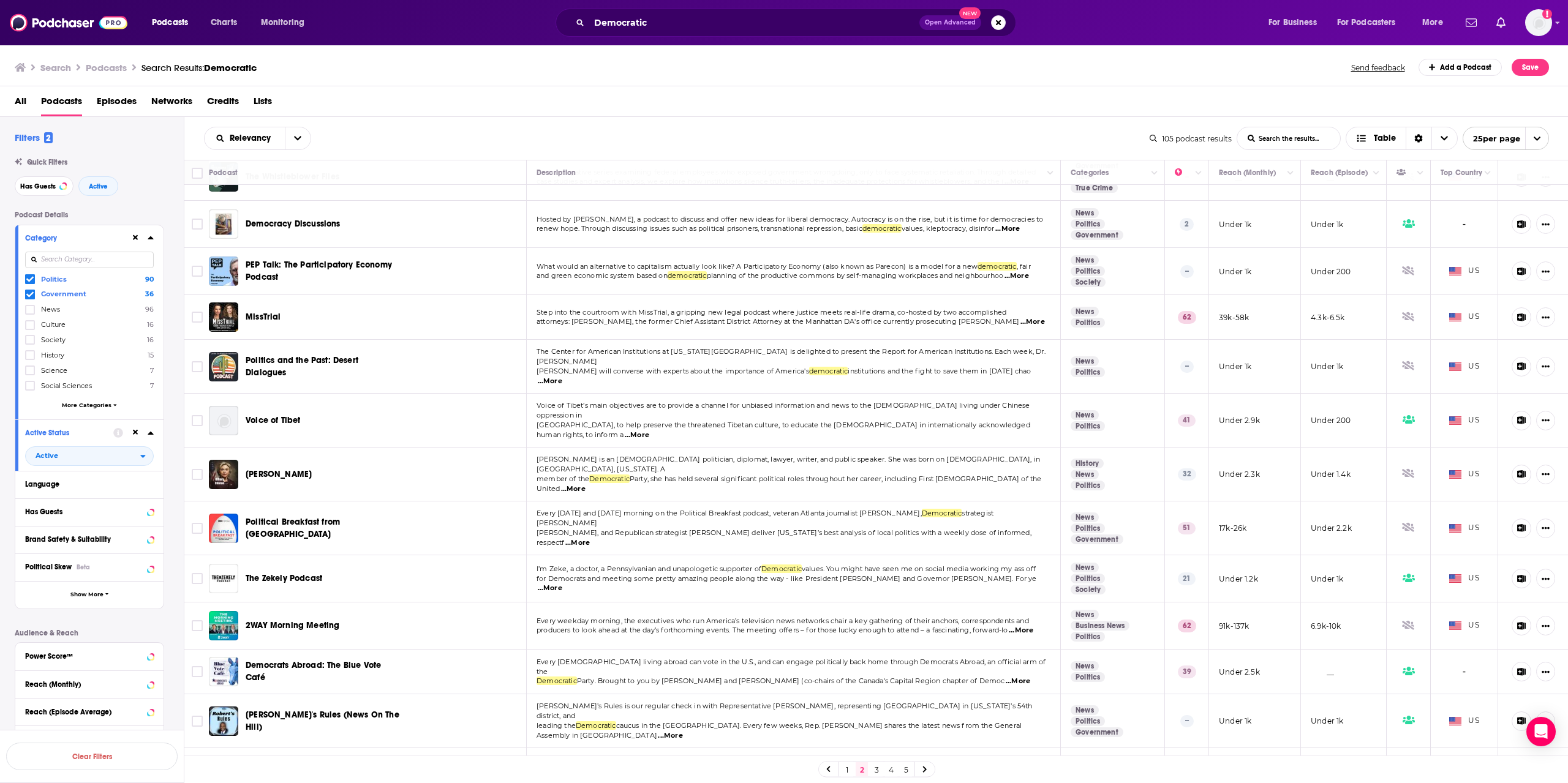
click at [876, 768] on link "3" at bounding box center [876, 770] width 12 height 15
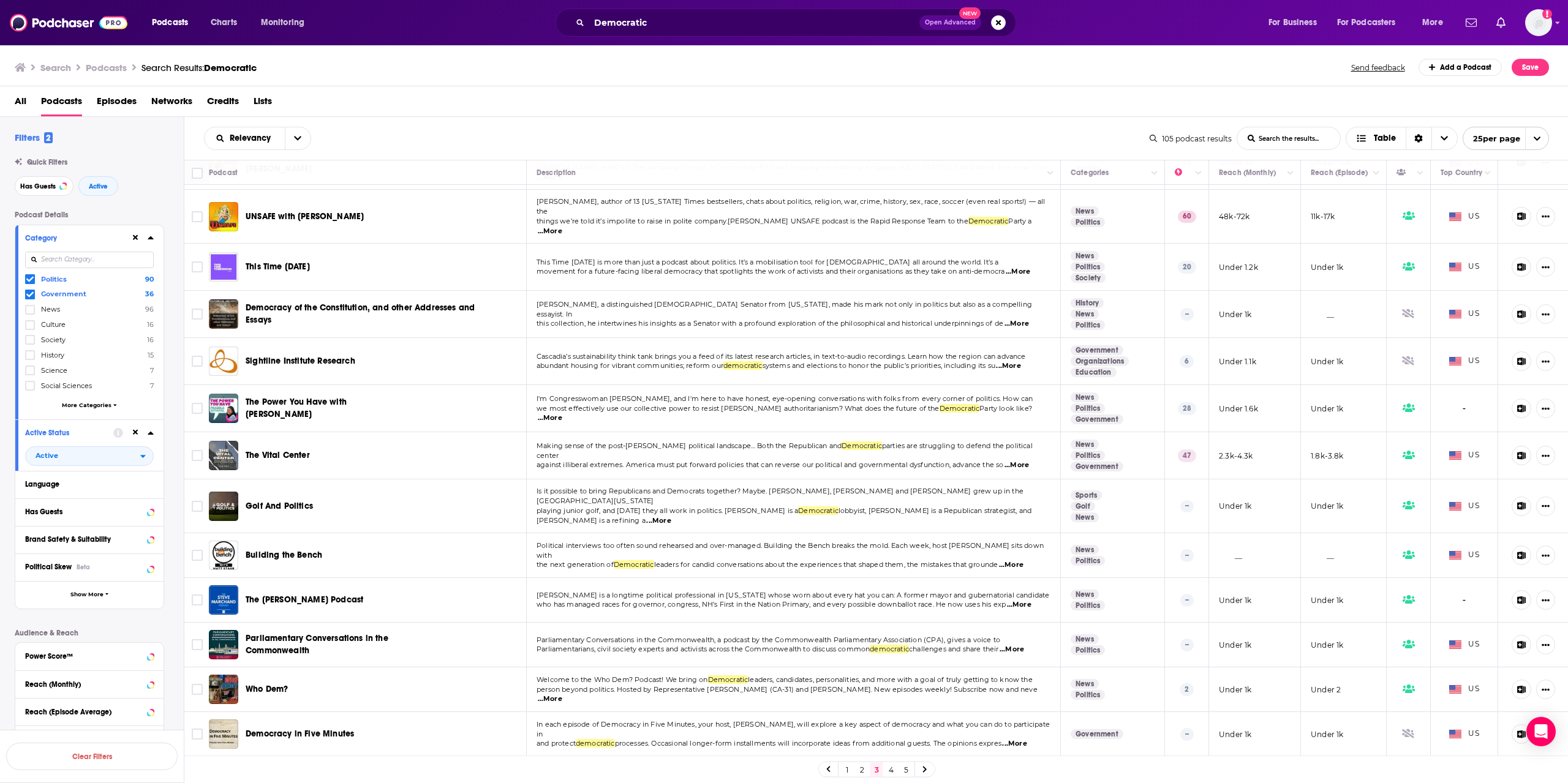
scroll to position [490, 0]
